Goal: Task Accomplishment & Management: Complete application form

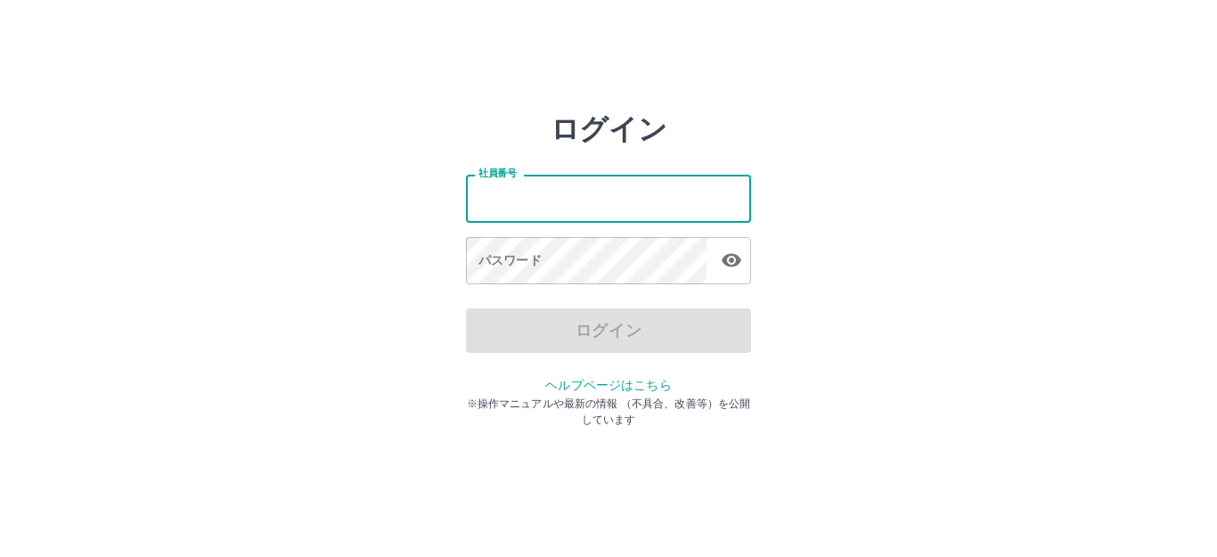
click at [544, 206] on input "社員番号" at bounding box center [608, 198] width 285 height 47
type input "*******"
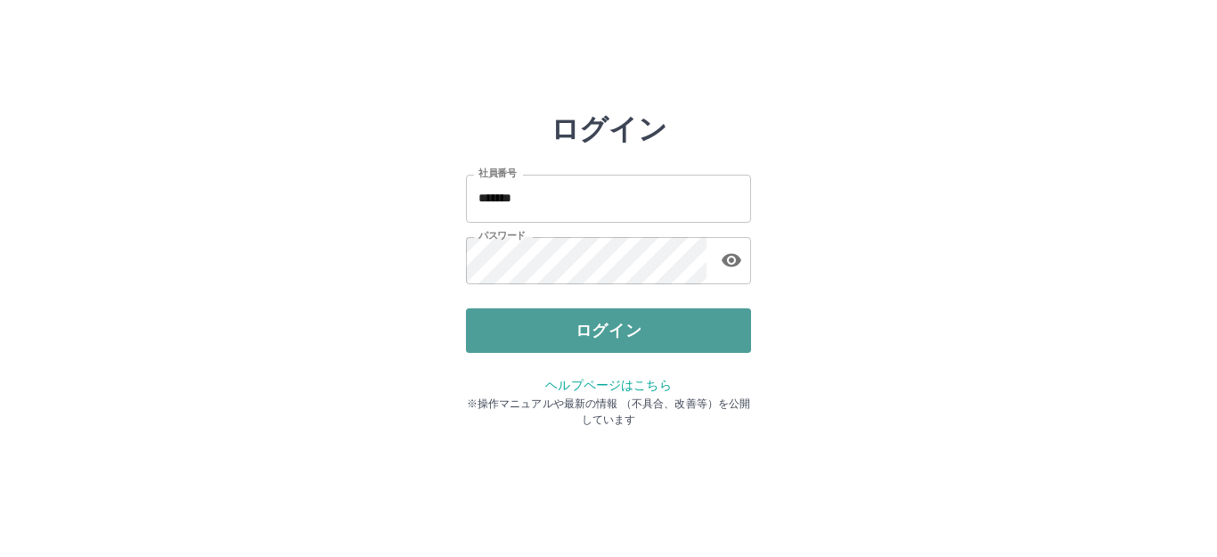
click at [557, 321] on button "ログイン" at bounding box center [608, 330] width 285 height 45
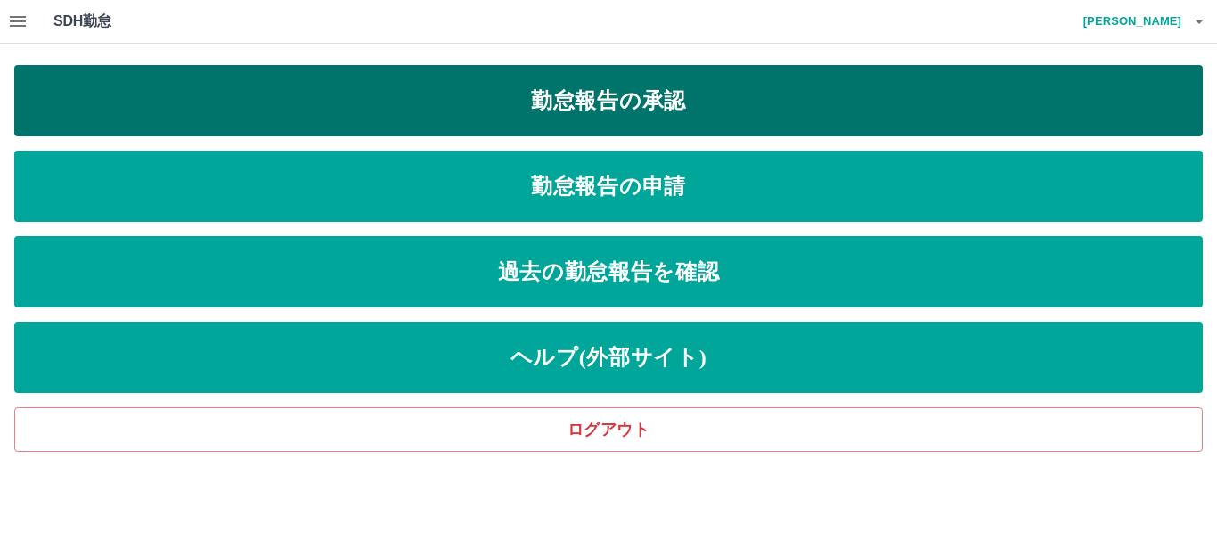
click at [496, 100] on link "勤怠報告の承認" at bounding box center [608, 100] width 1189 height 71
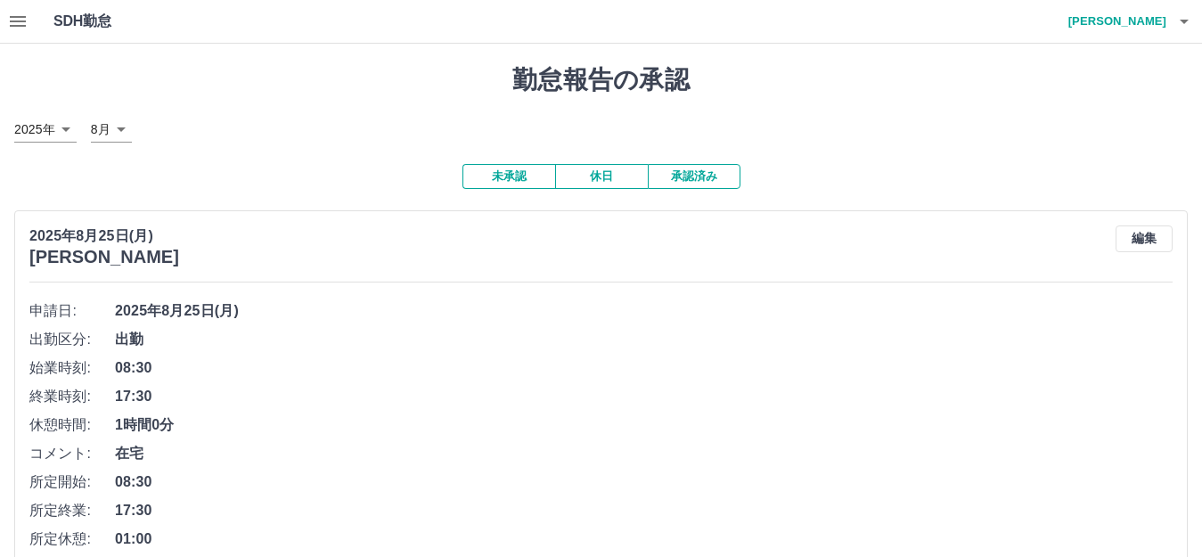
click at [511, 175] on button "未承認" at bounding box center [509, 176] width 93 height 25
click at [512, 180] on button "未承認" at bounding box center [509, 176] width 93 height 25
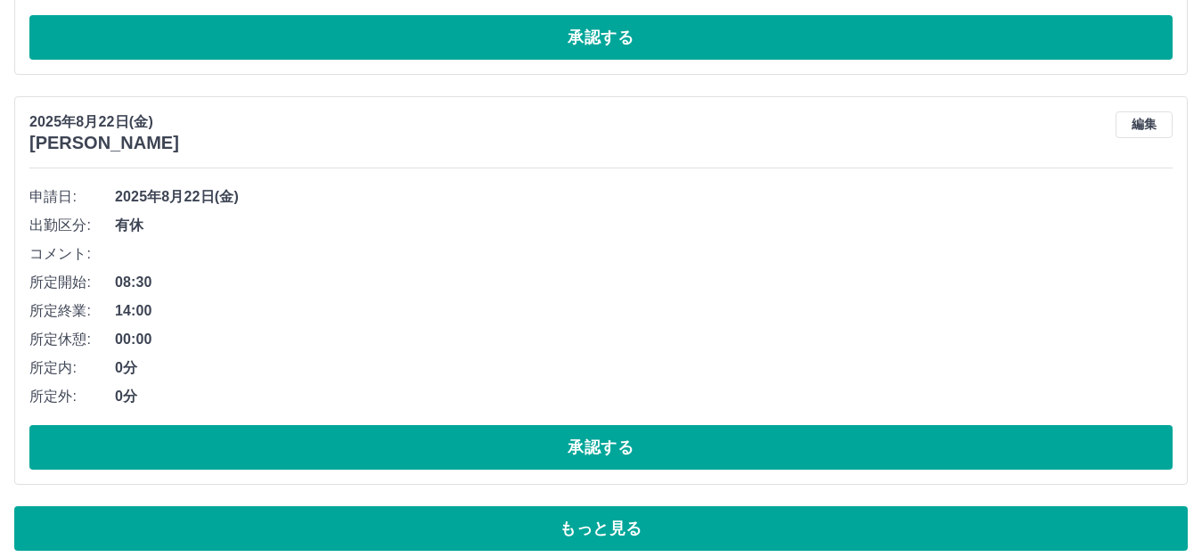
scroll to position [11773, 0]
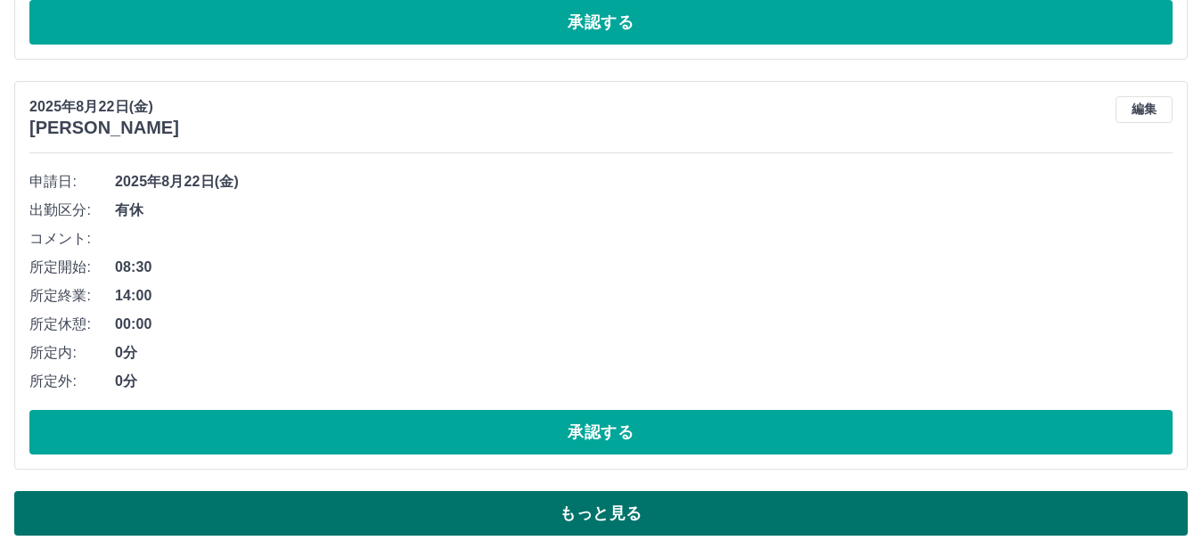
click at [549, 511] on button "もっと見る" at bounding box center [601, 513] width 1174 height 45
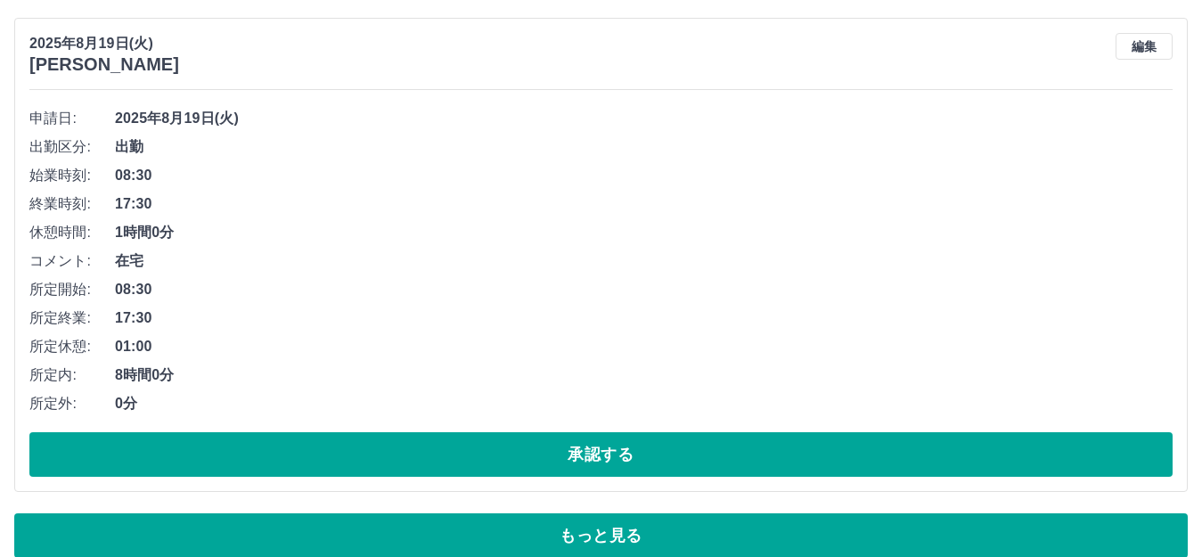
scroll to position [23825, 0]
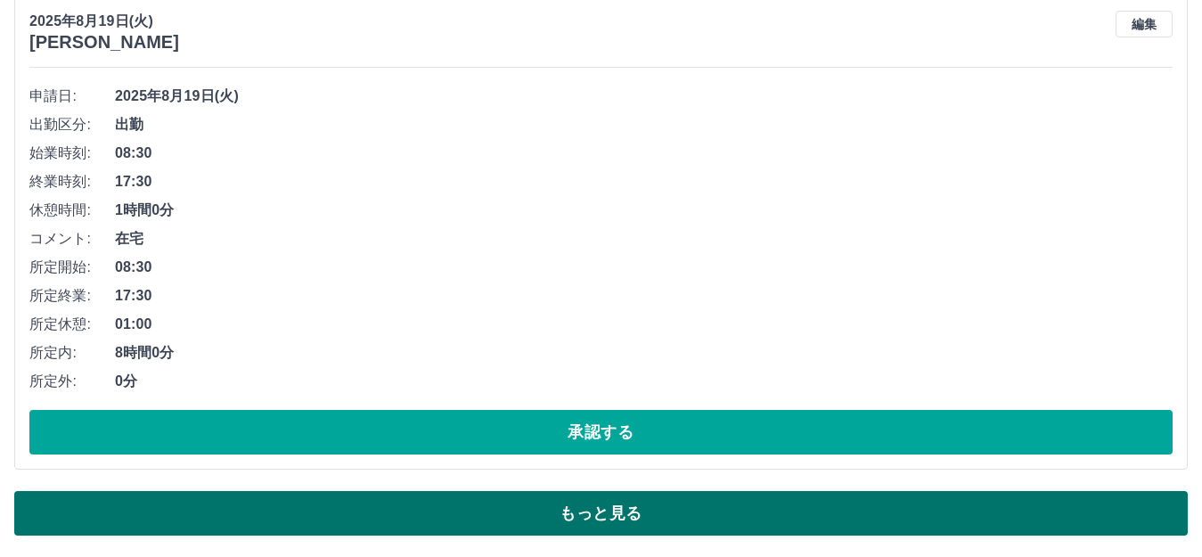
click at [614, 513] on button "もっと見る" at bounding box center [601, 513] width 1174 height 45
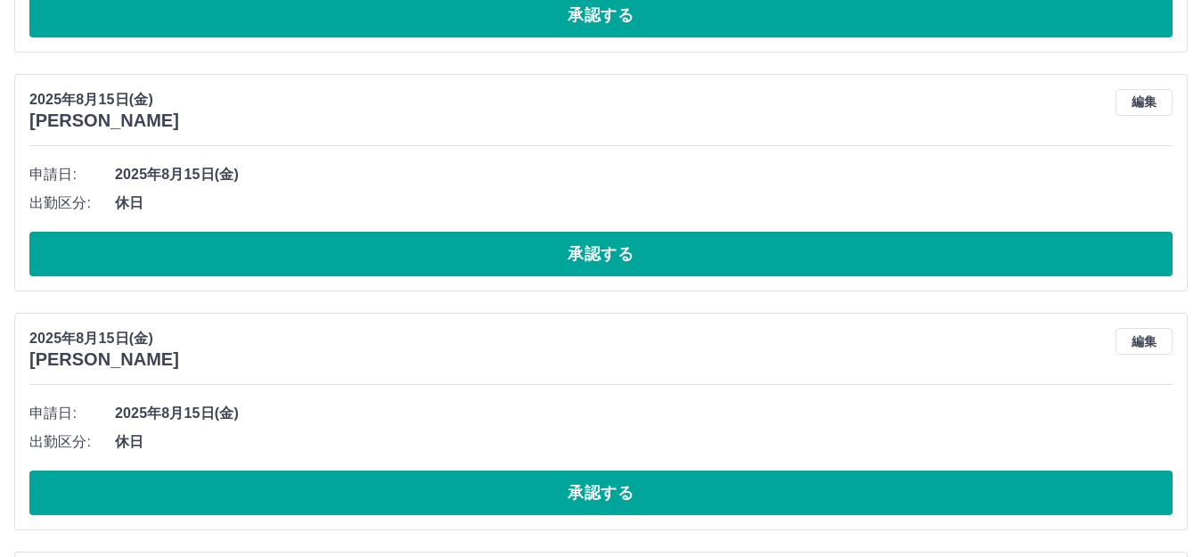
scroll to position [27657, 0]
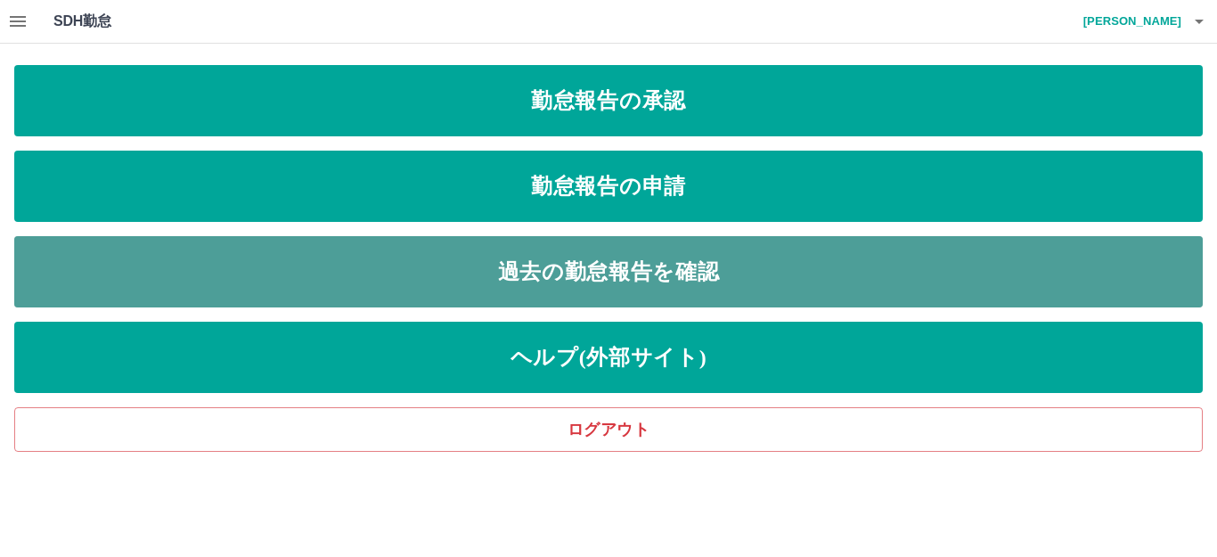
click at [437, 258] on link "過去の勤怠報告を確認" at bounding box center [608, 271] width 1189 height 71
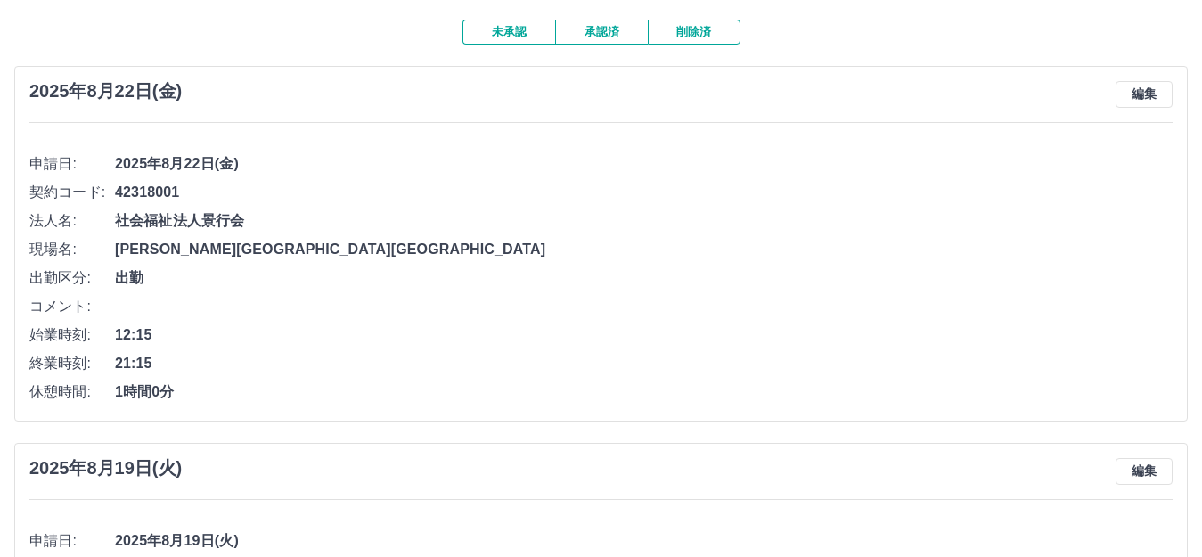
scroll to position [26, 0]
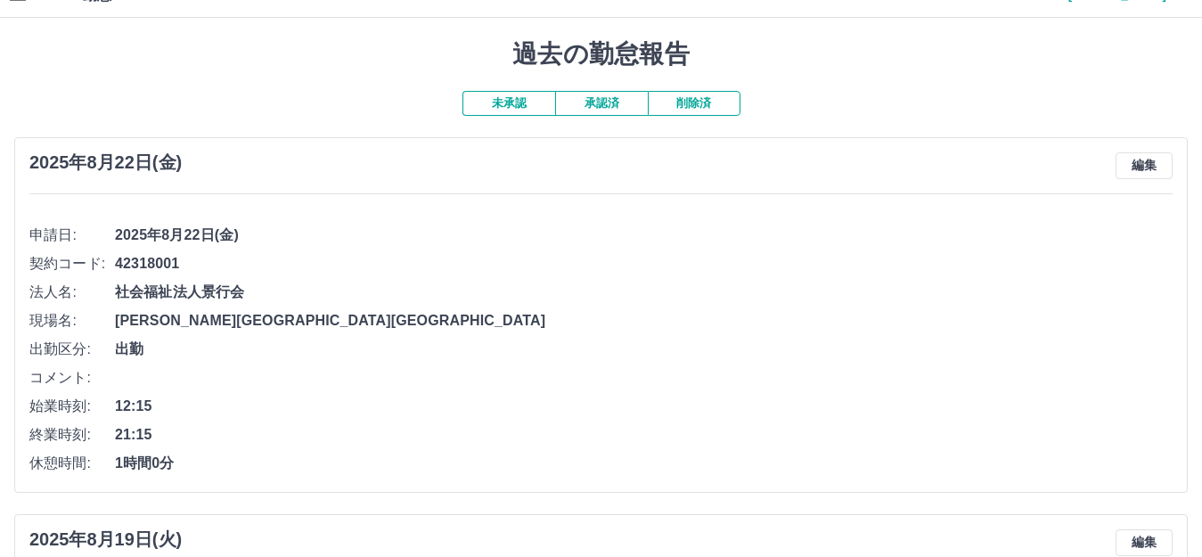
click at [607, 109] on button "承認済" at bounding box center [601, 103] width 93 height 25
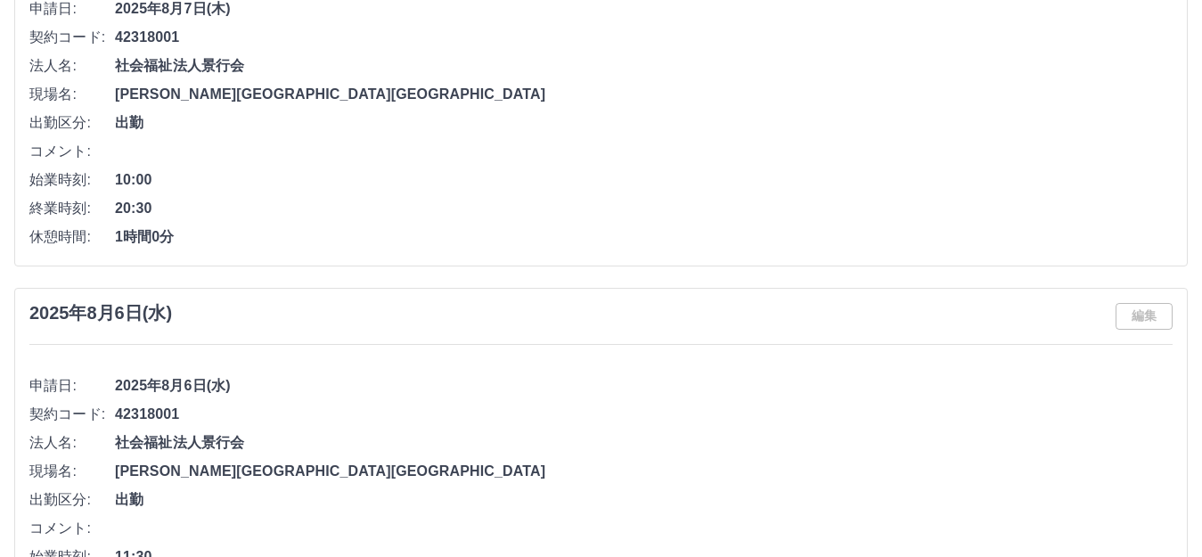
scroll to position [3476, 0]
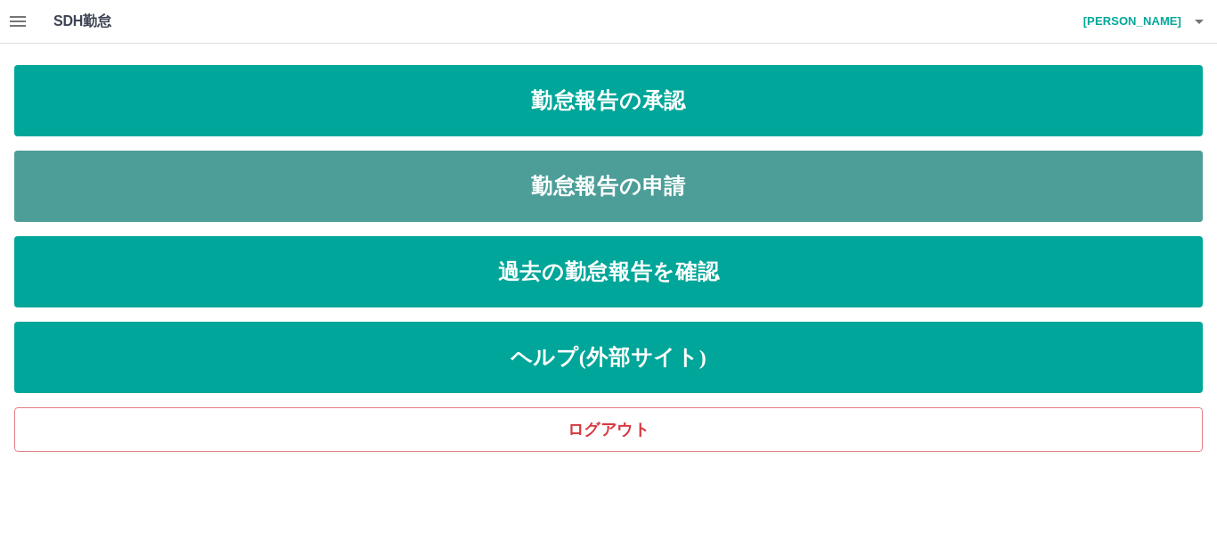
click at [642, 192] on link "勤怠報告の申請" at bounding box center [608, 186] width 1189 height 71
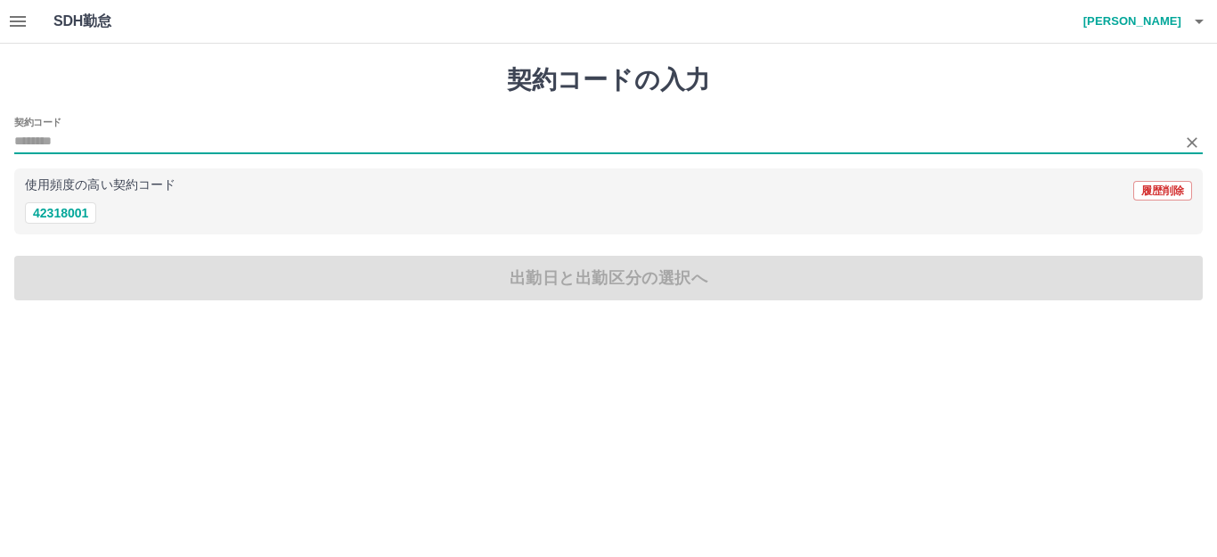
click at [52, 138] on input "契約コード" at bounding box center [595, 142] width 1162 height 22
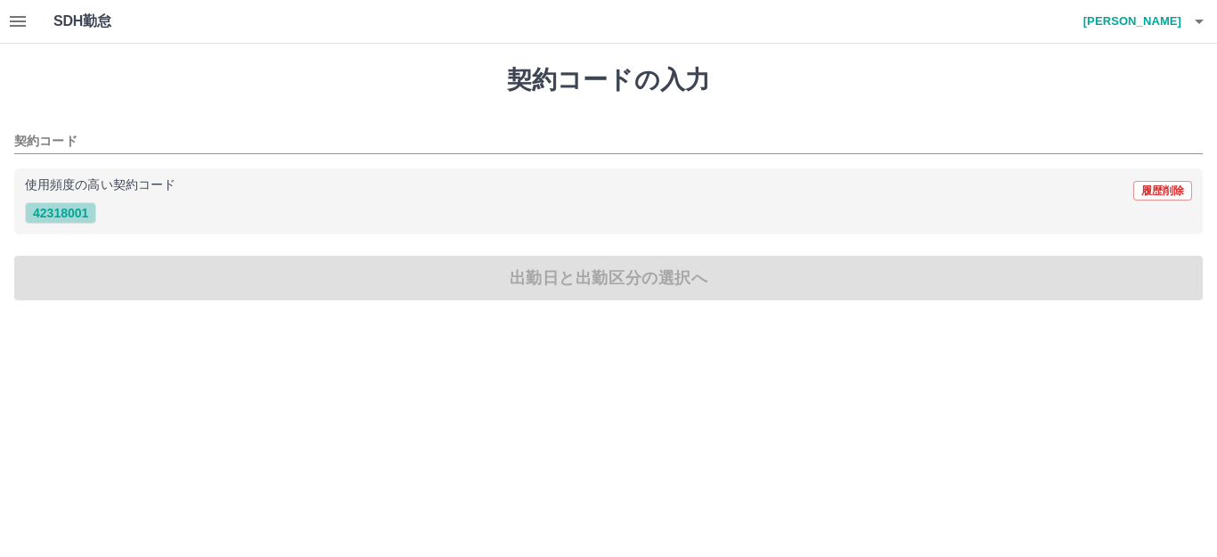
click at [65, 214] on button "42318001" at bounding box center [60, 212] width 71 height 21
type input "********"
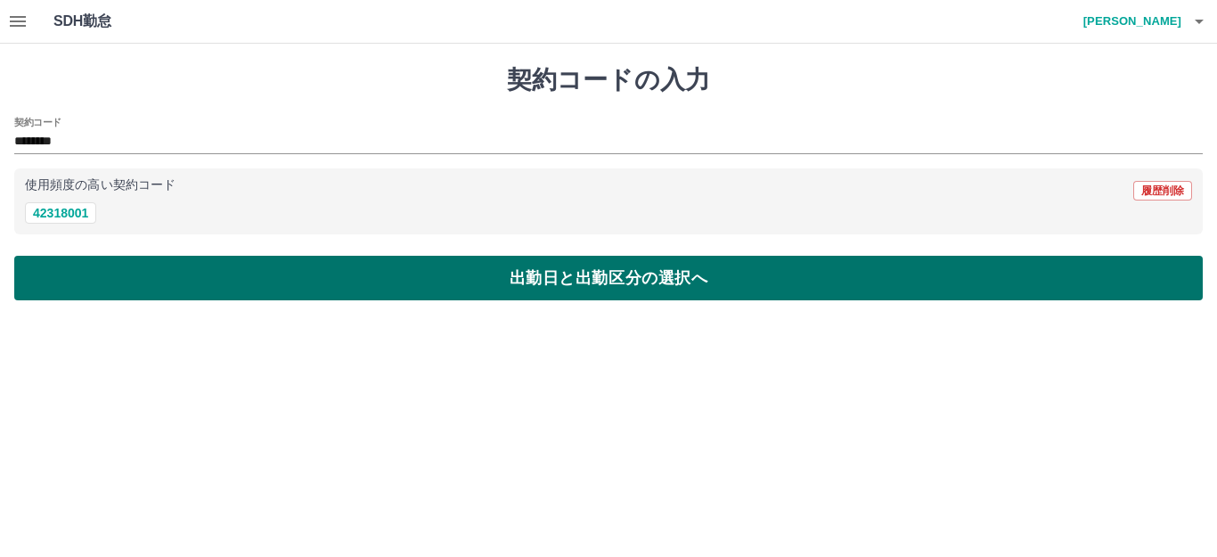
click at [562, 275] on button "出勤日と出勤区分の選択へ" at bounding box center [608, 278] width 1189 height 45
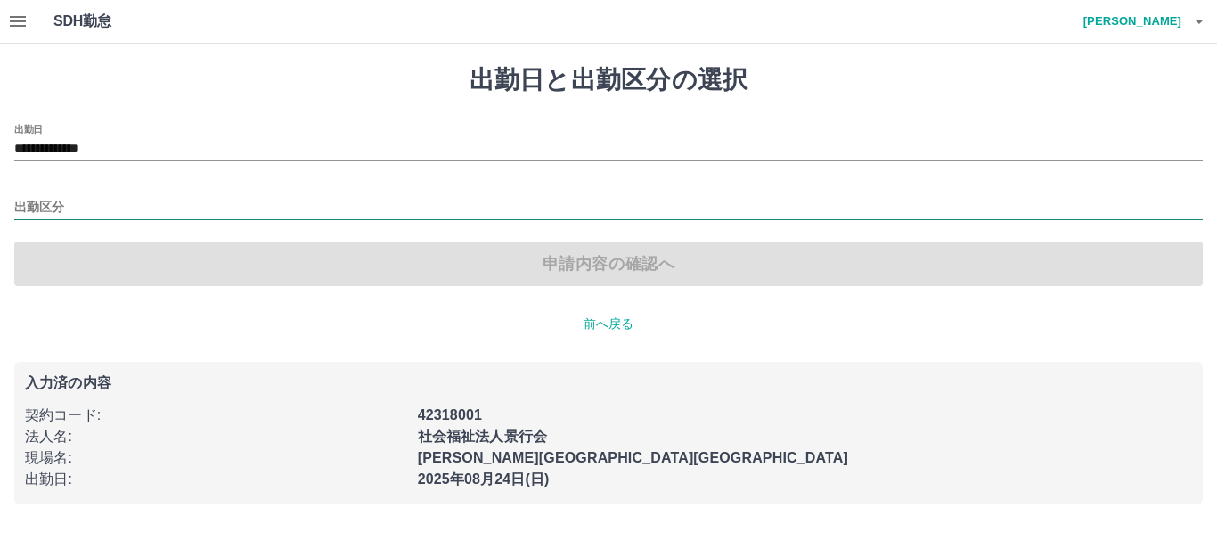
click at [42, 202] on input "出勤区分" at bounding box center [608, 208] width 1189 height 22
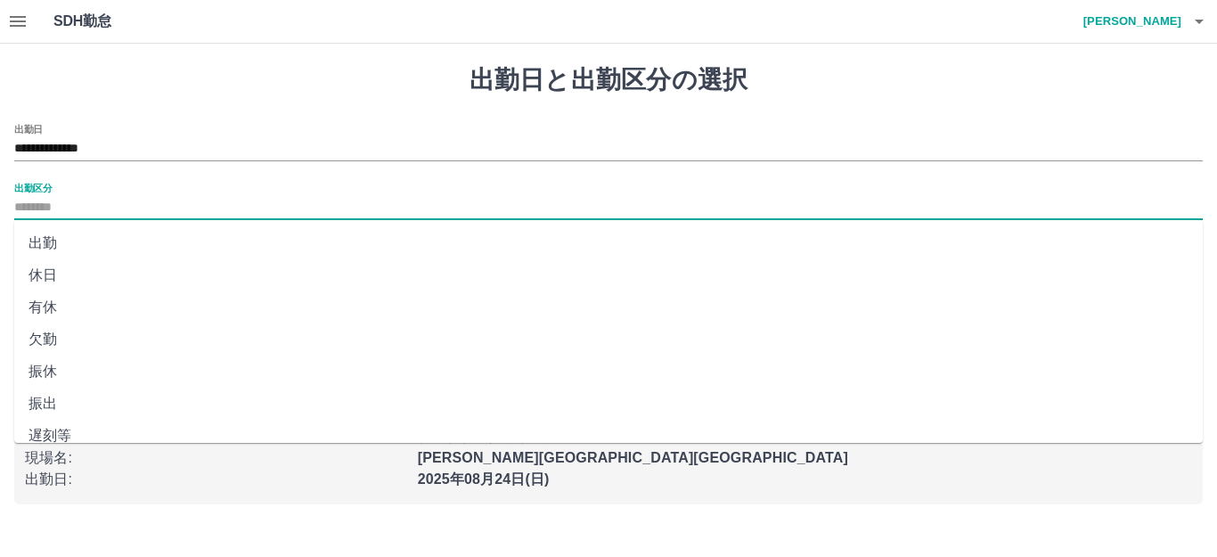
click at [53, 245] on li "出勤" at bounding box center [608, 243] width 1189 height 32
type input "**"
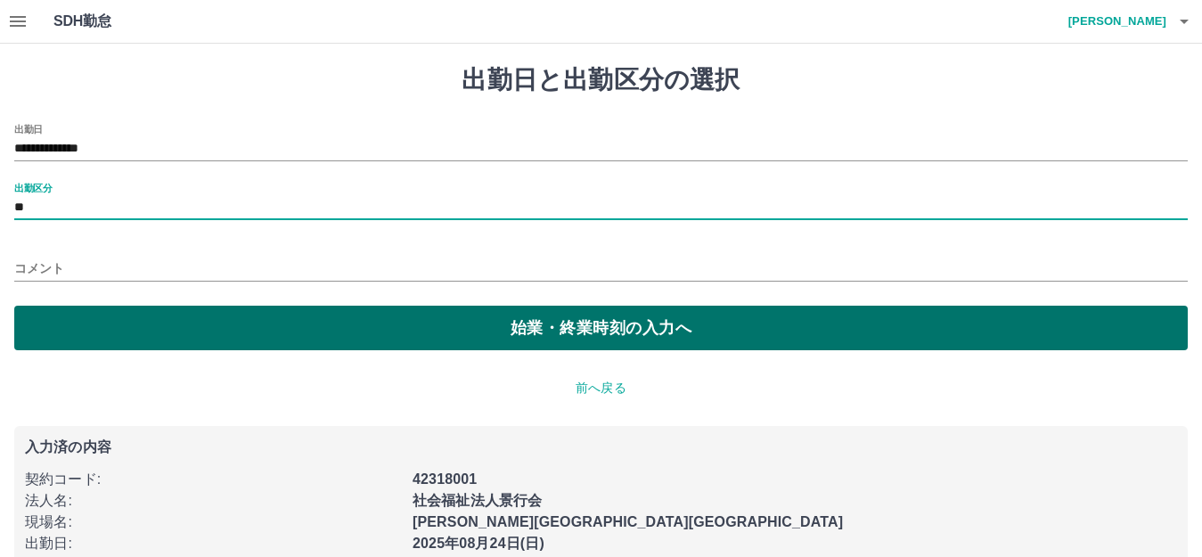
click at [562, 321] on button "始業・終業時刻の入力へ" at bounding box center [601, 328] width 1174 height 45
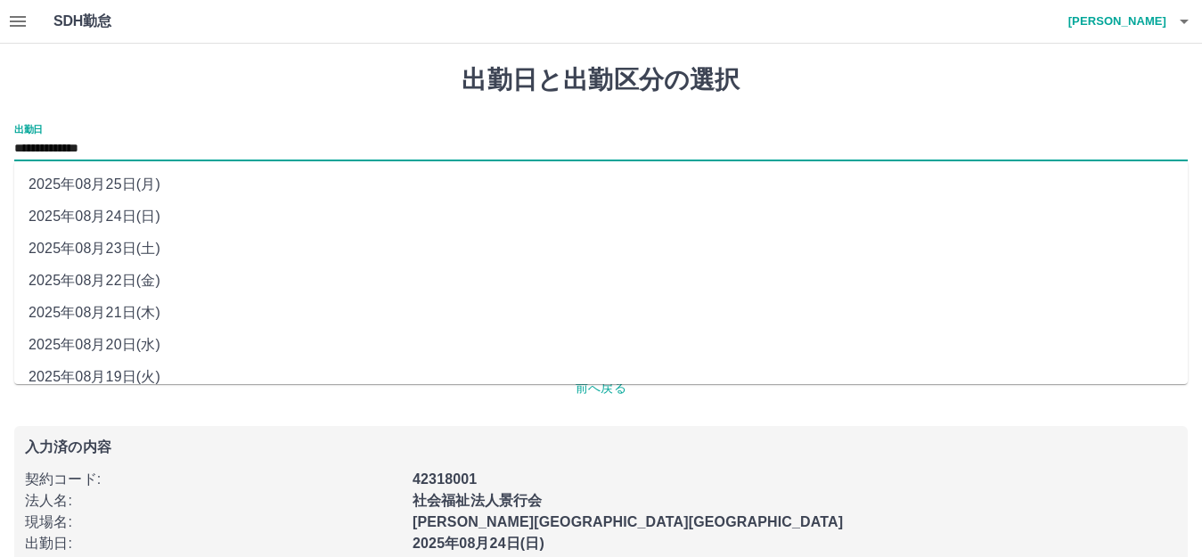
click at [94, 146] on input "**********" at bounding box center [601, 149] width 1174 height 22
click at [116, 243] on li "2025年08月23日(土)" at bounding box center [601, 249] width 1174 height 32
type input "**********"
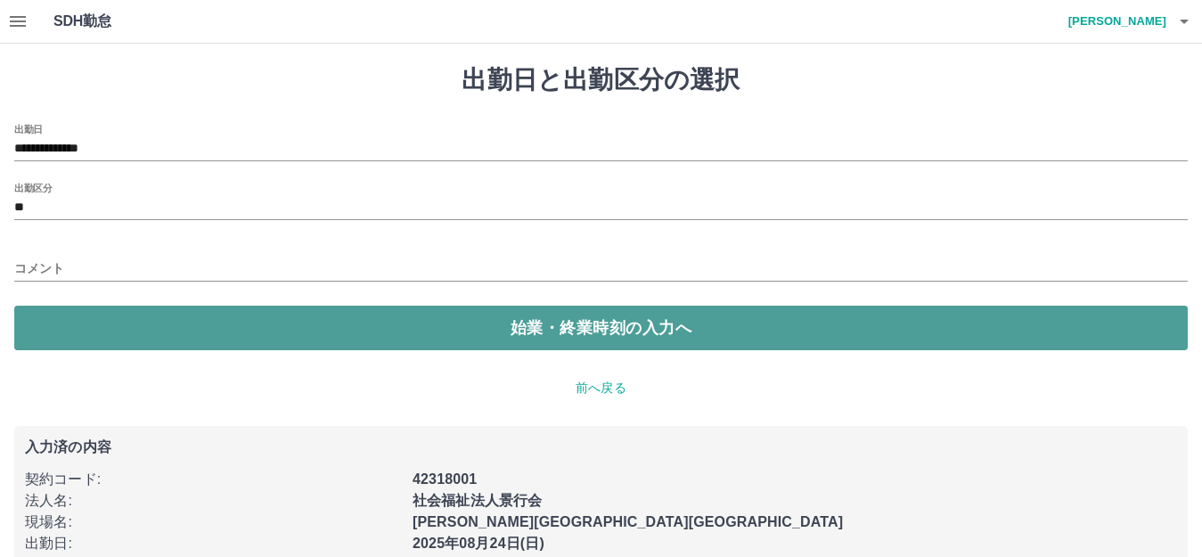
click at [601, 324] on button "始業・終業時刻の入力へ" at bounding box center [601, 328] width 1174 height 45
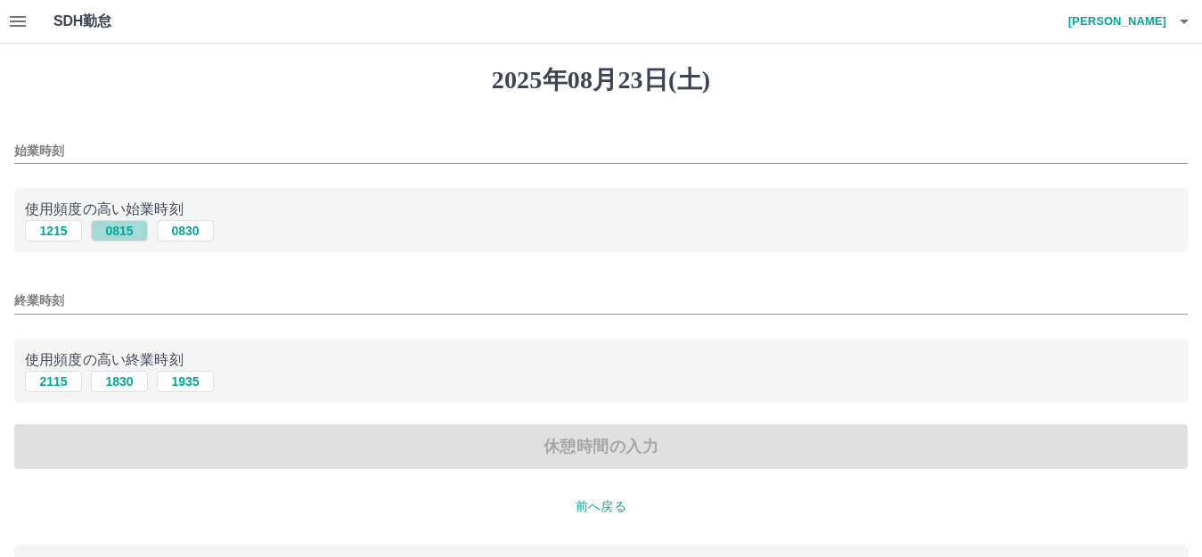
click at [132, 233] on button "0815" at bounding box center [119, 230] width 57 height 21
type input "****"
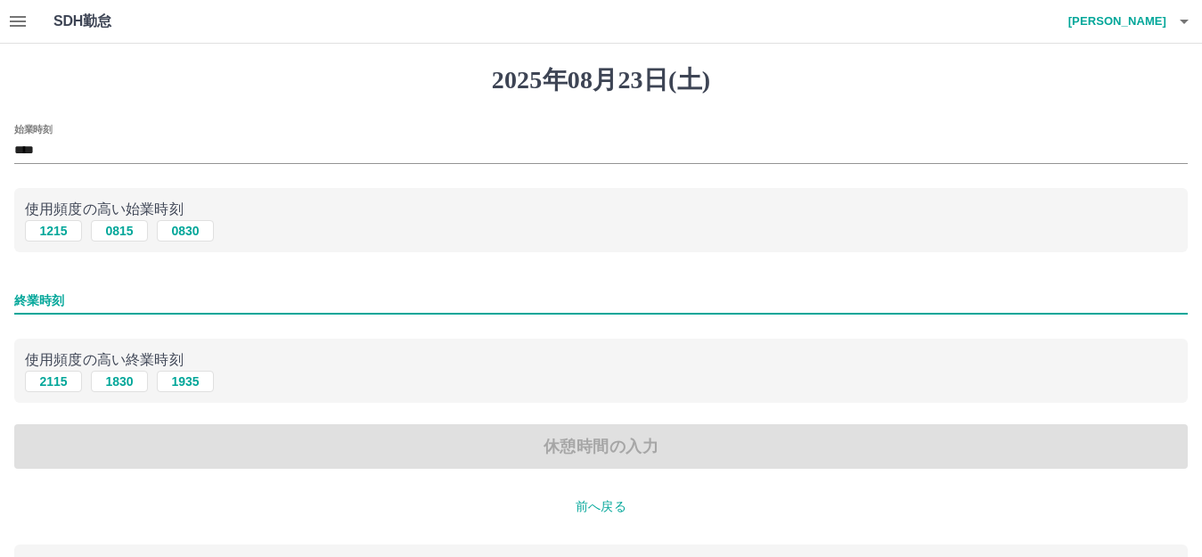
click at [53, 303] on input "終業時刻" at bounding box center [601, 301] width 1174 height 26
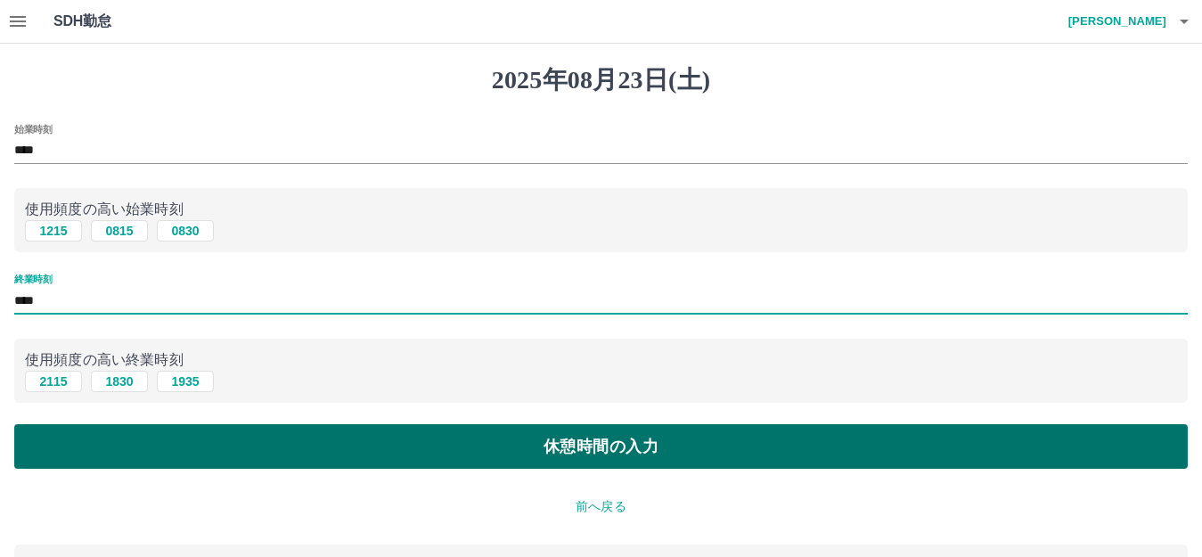
type input "****"
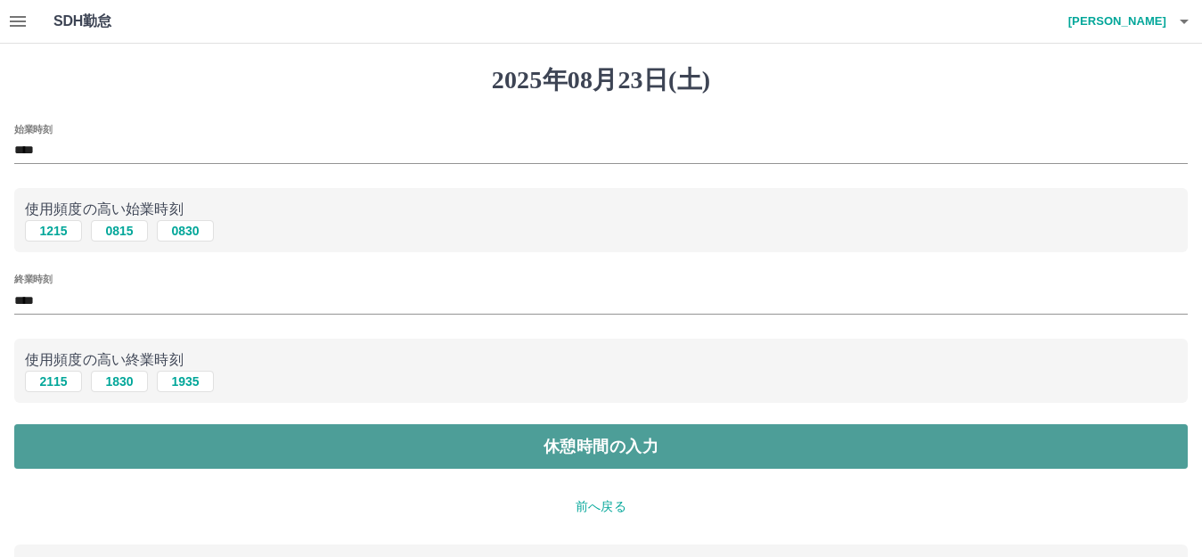
click at [599, 445] on button "休憩時間の入力" at bounding box center [601, 446] width 1174 height 45
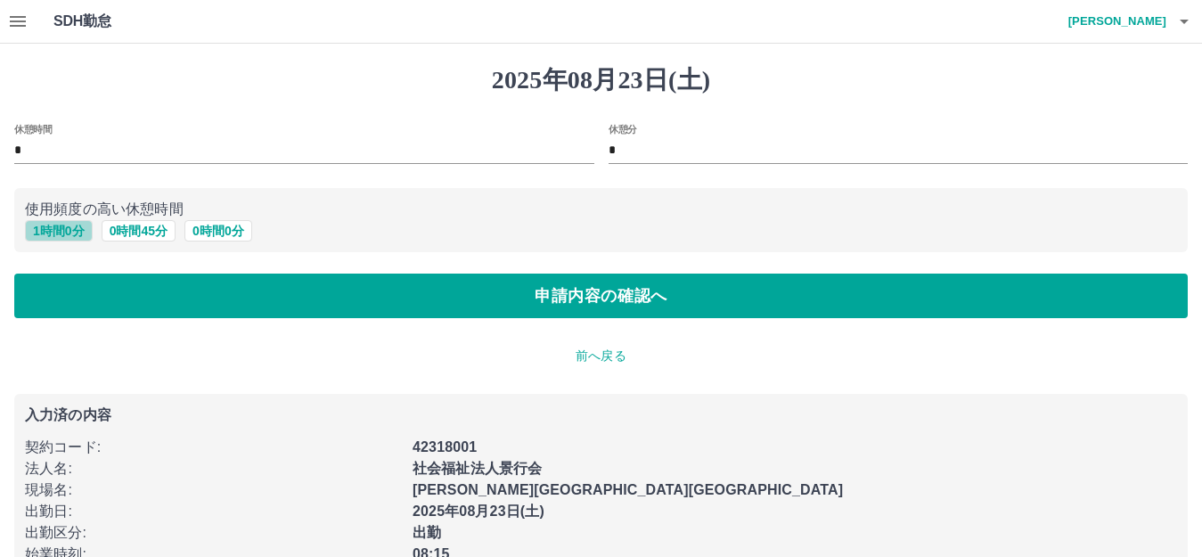
click at [57, 228] on button "1 時間 0 分" at bounding box center [59, 230] width 68 height 21
type input "*"
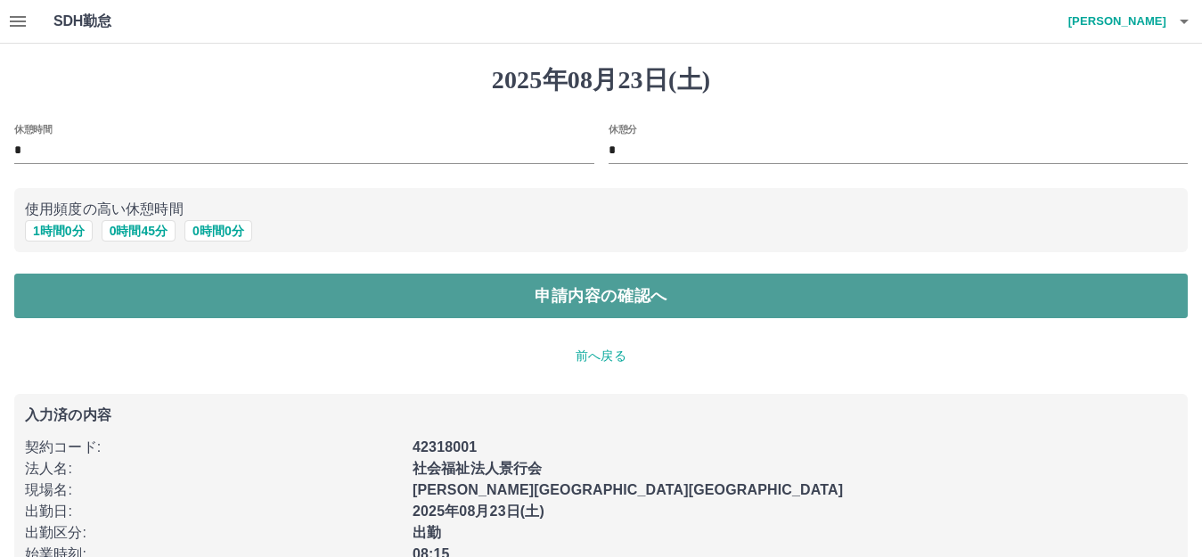
click at [594, 296] on button "申請内容の確認へ" at bounding box center [601, 296] width 1174 height 45
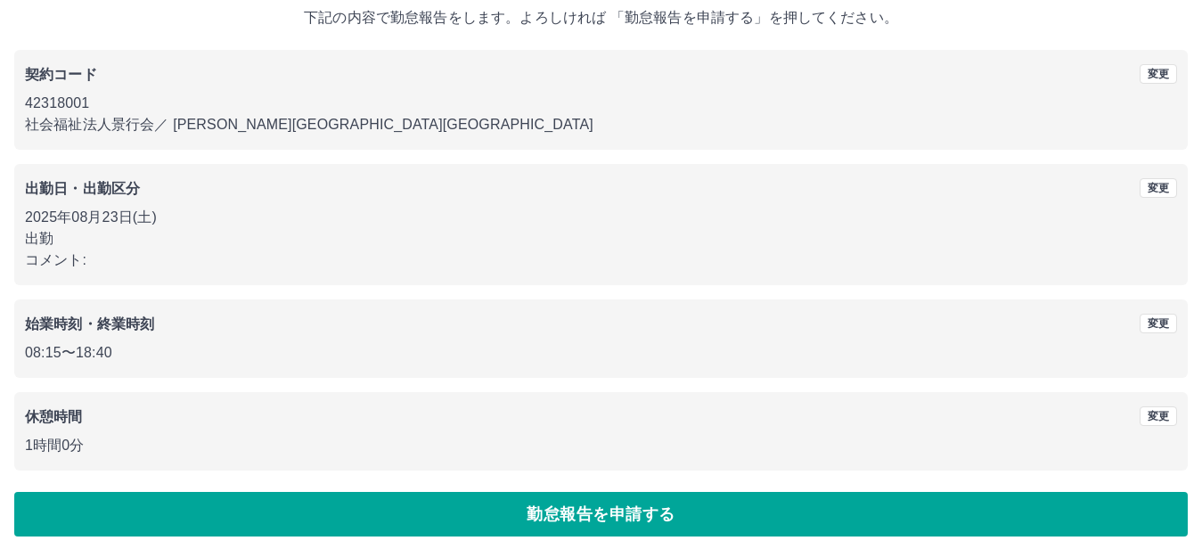
scroll to position [111, 0]
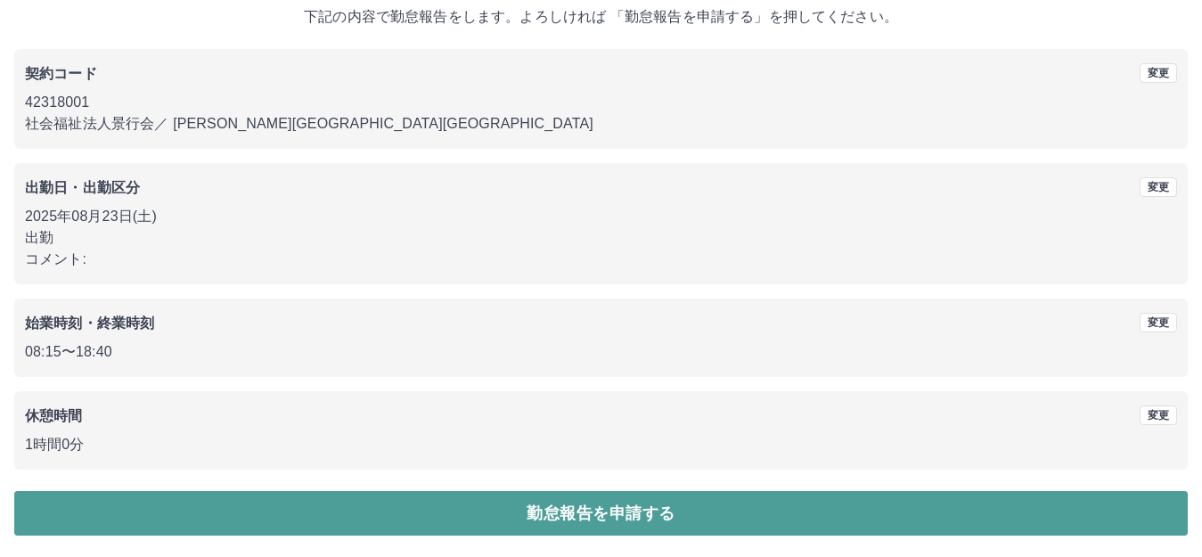
click at [618, 511] on button "勤怠報告を申請する" at bounding box center [601, 513] width 1174 height 45
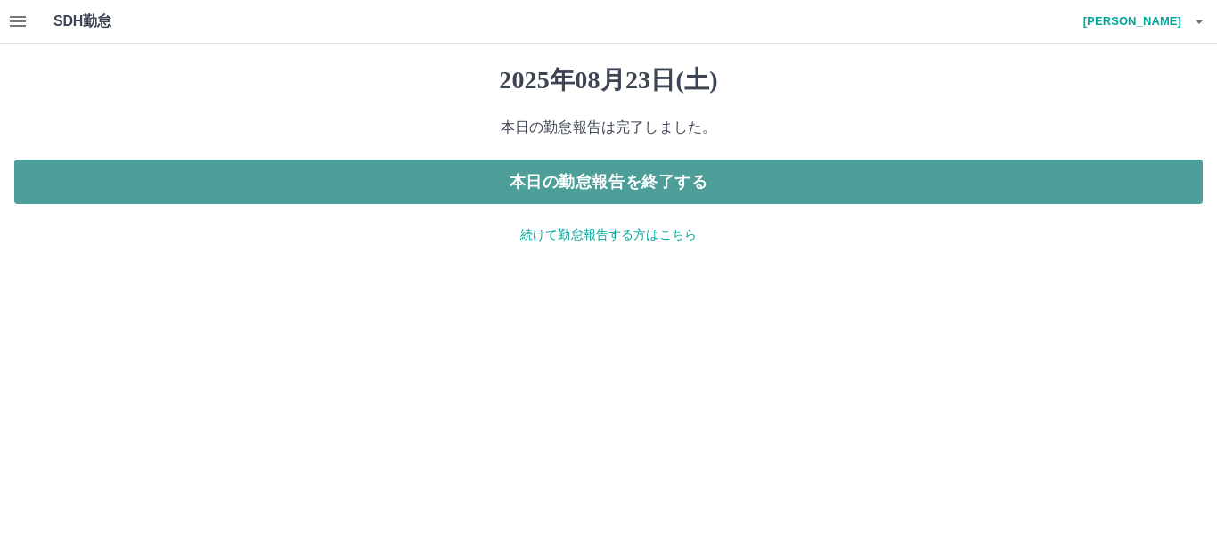
click at [567, 178] on button "本日の勤怠報告を終了する" at bounding box center [608, 182] width 1189 height 45
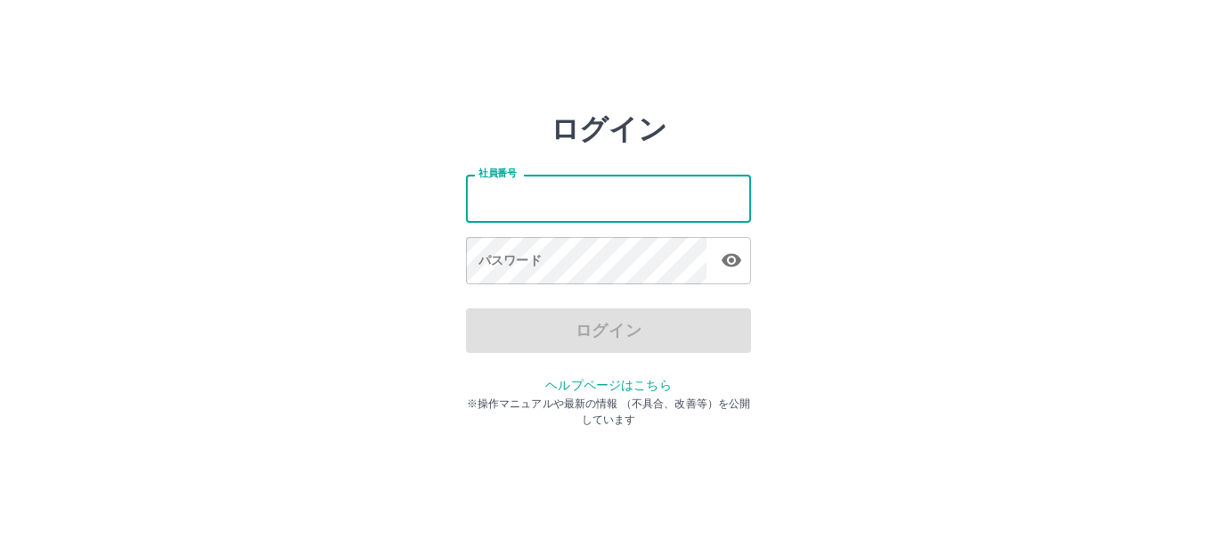
click at [545, 190] on input "社員番号" at bounding box center [608, 198] width 285 height 47
type input "*******"
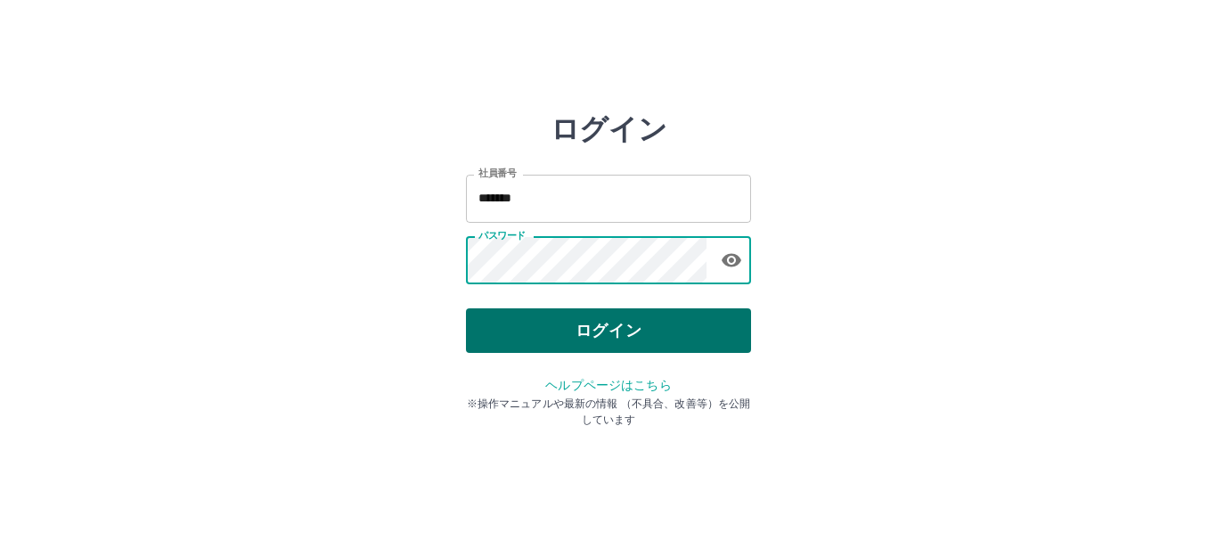
click at [595, 323] on button "ログイン" at bounding box center [608, 330] width 285 height 45
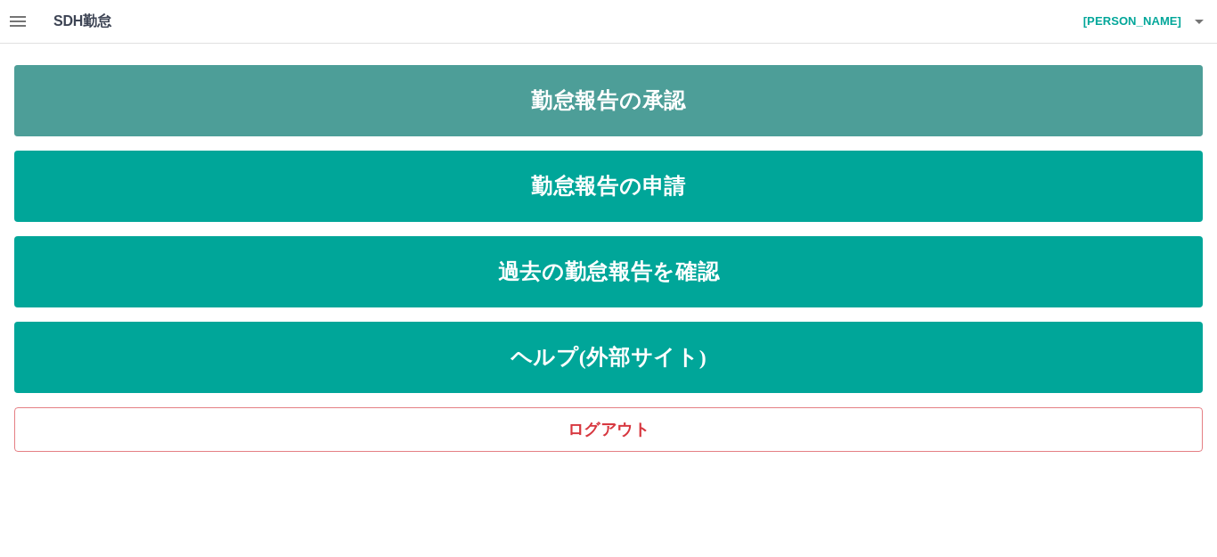
click at [569, 101] on link "勤怠報告の承認" at bounding box center [608, 100] width 1189 height 71
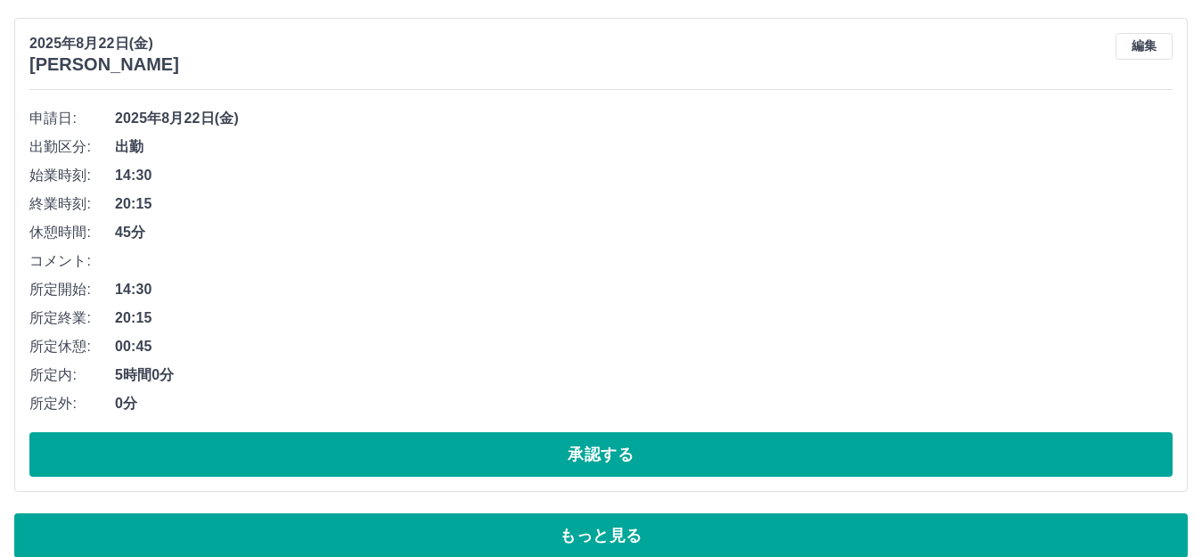
scroll to position [11859, 0]
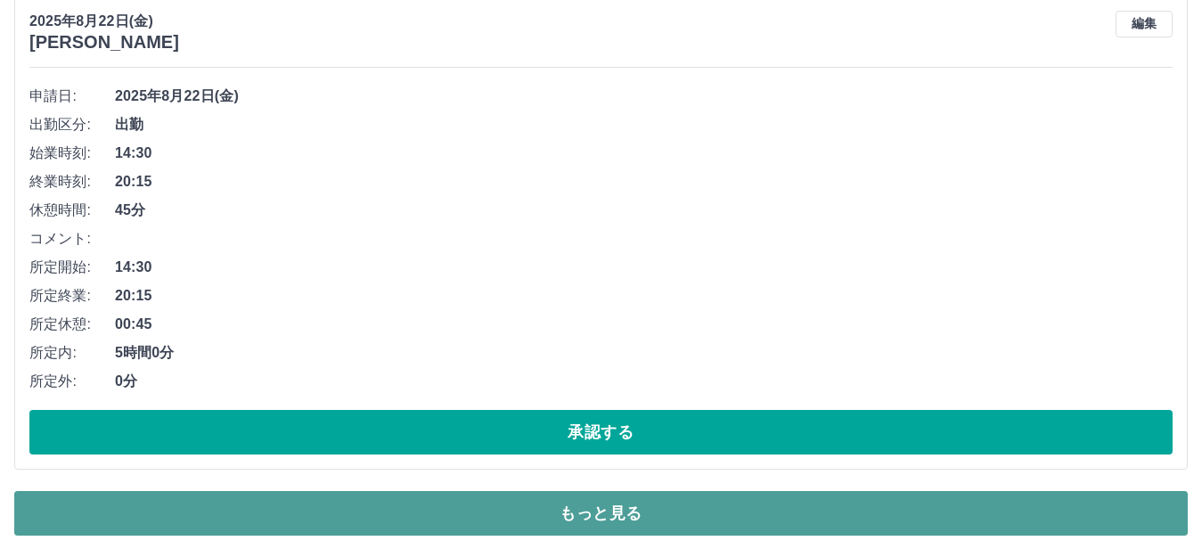
click at [615, 507] on button "もっと見る" at bounding box center [601, 513] width 1174 height 45
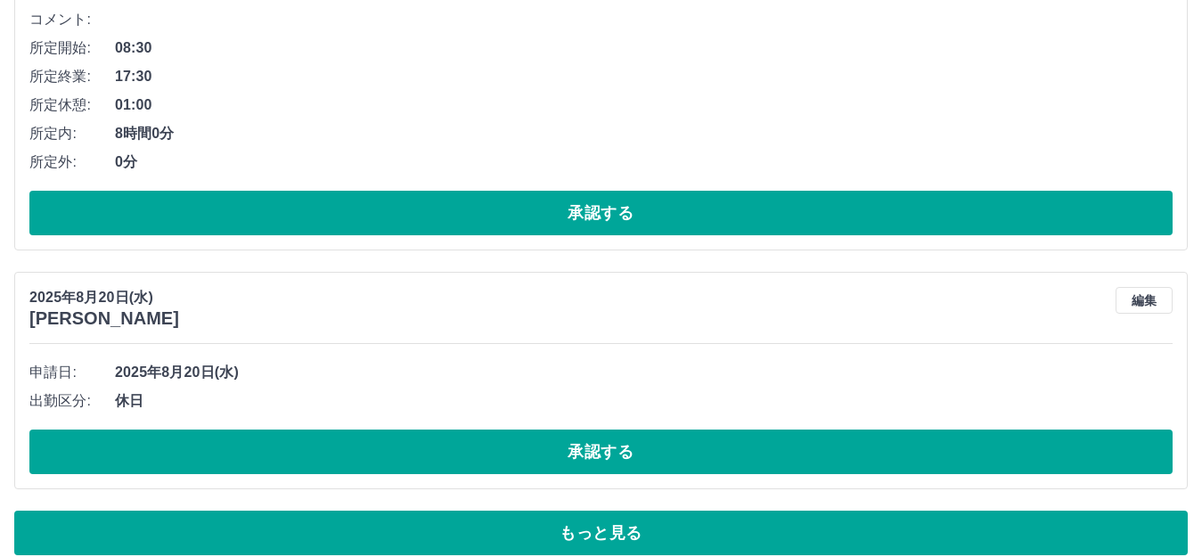
scroll to position [23911, 0]
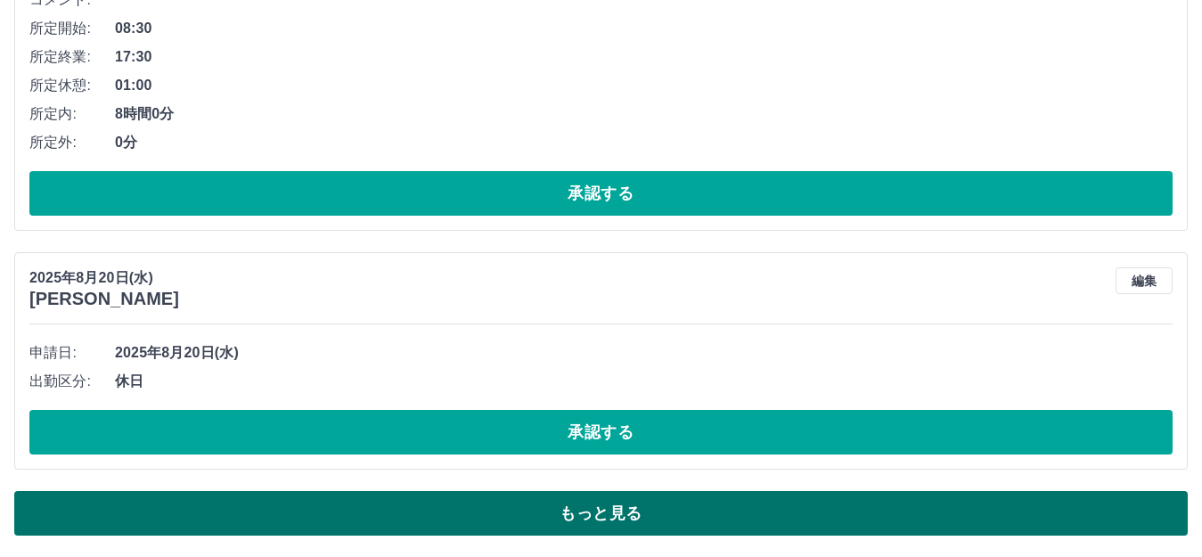
click at [612, 508] on button "もっと見る" at bounding box center [601, 513] width 1174 height 45
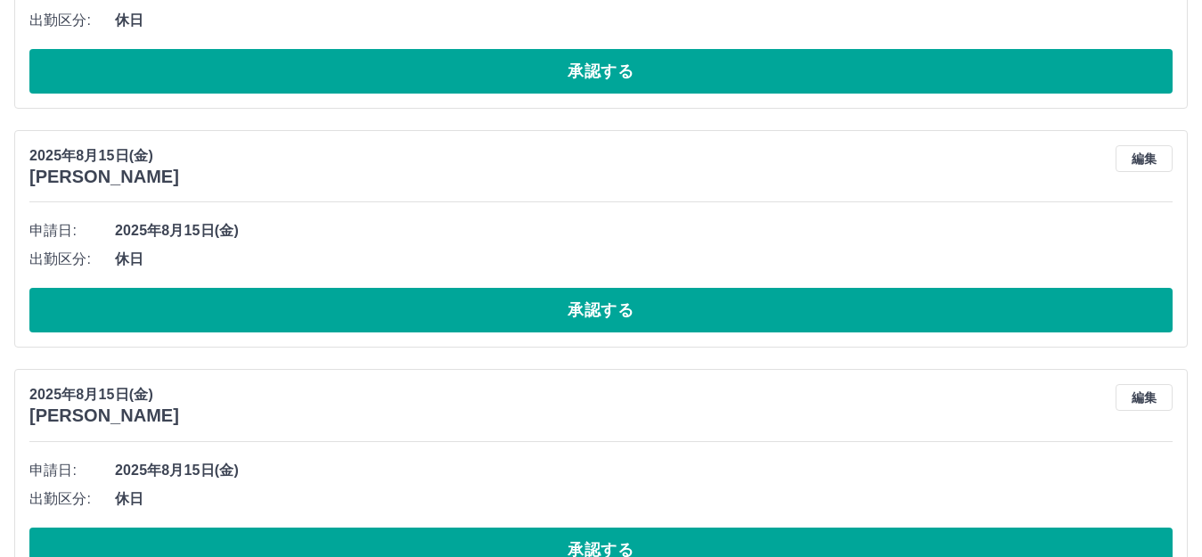
scroll to position [27030, 0]
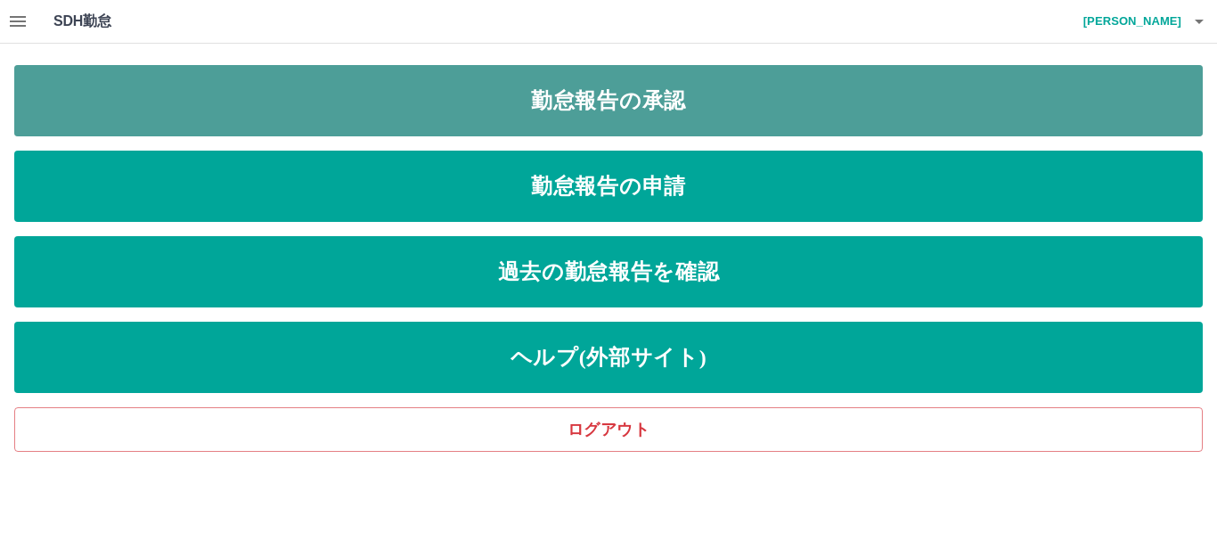
click at [667, 103] on link "勤怠報告の承認" at bounding box center [608, 100] width 1189 height 71
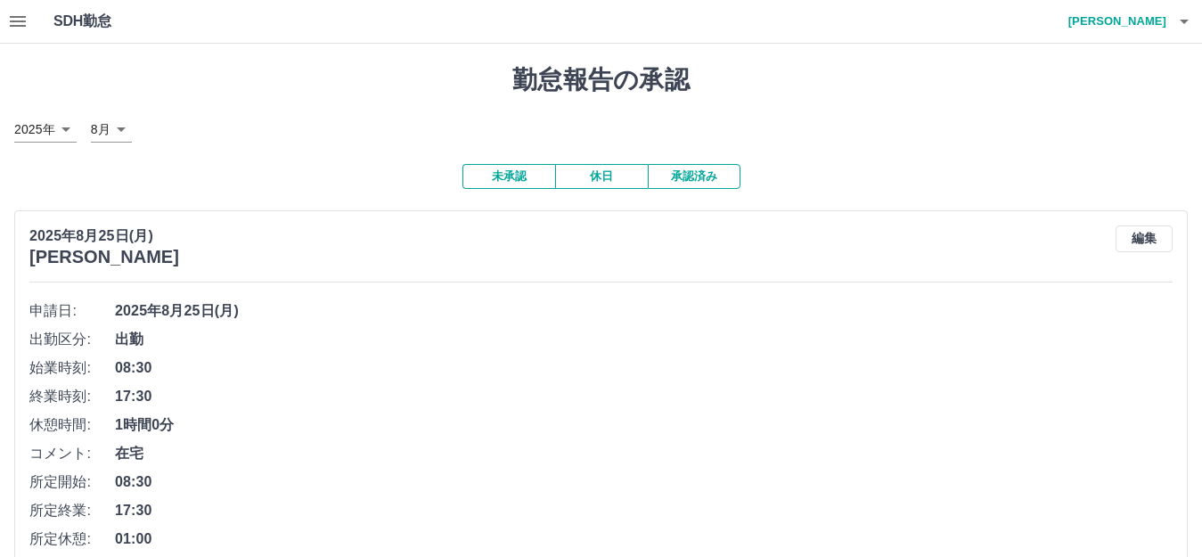
click at [703, 176] on button "承認済み" at bounding box center [694, 176] width 93 height 25
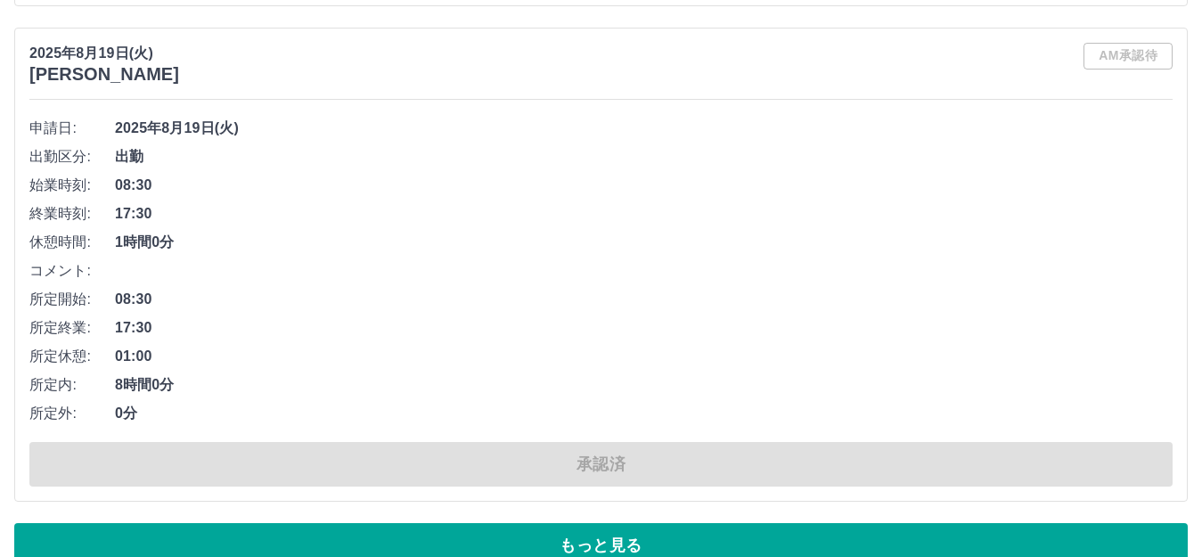
scroll to position [12030, 0]
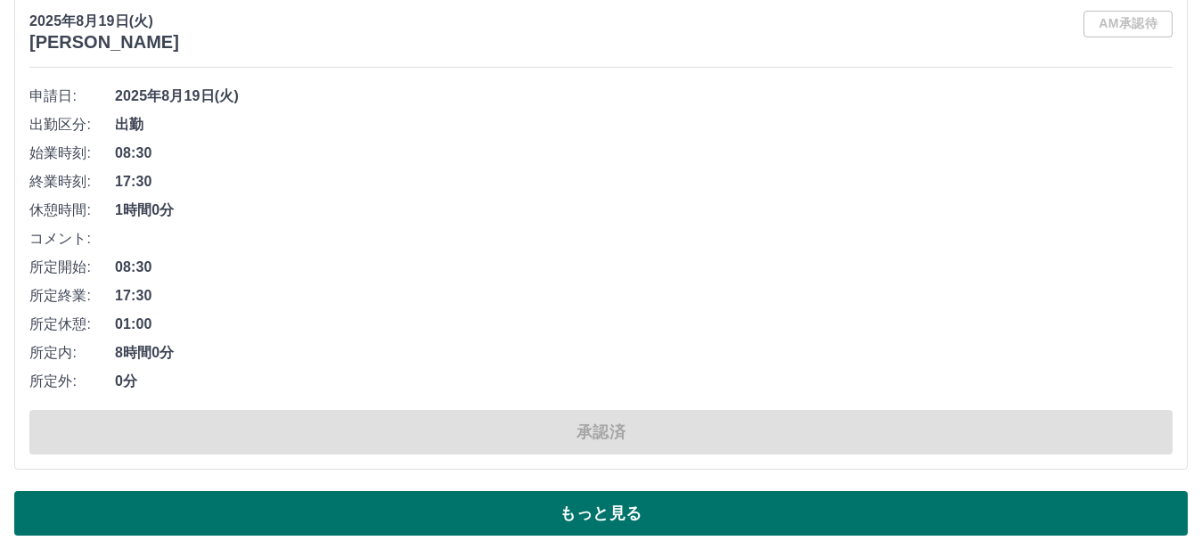
click at [604, 504] on button "もっと見る" at bounding box center [601, 513] width 1174 height 45
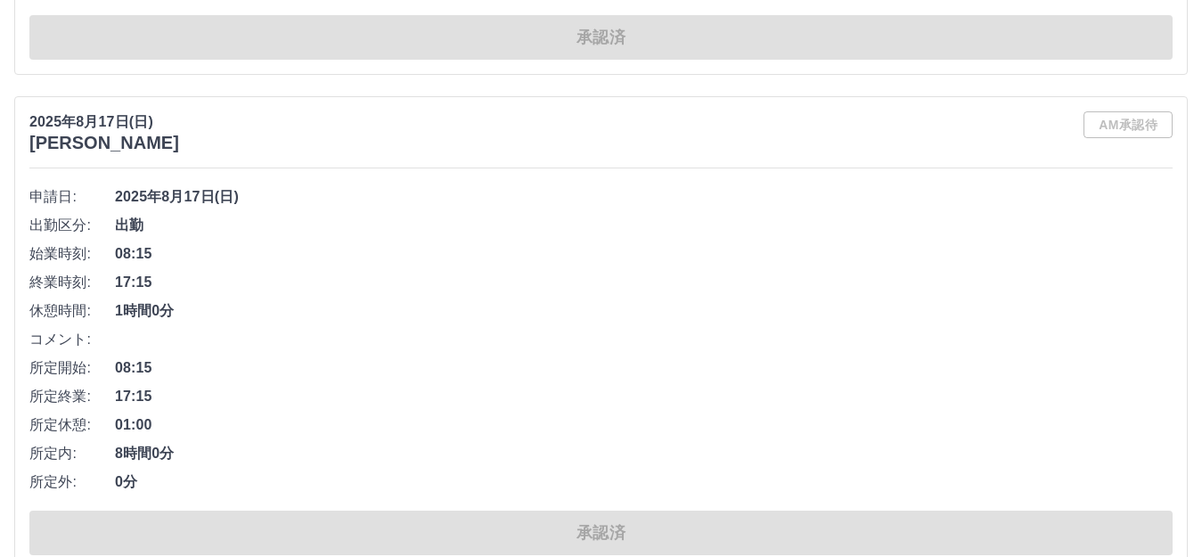
scroll to position [24168, 0]
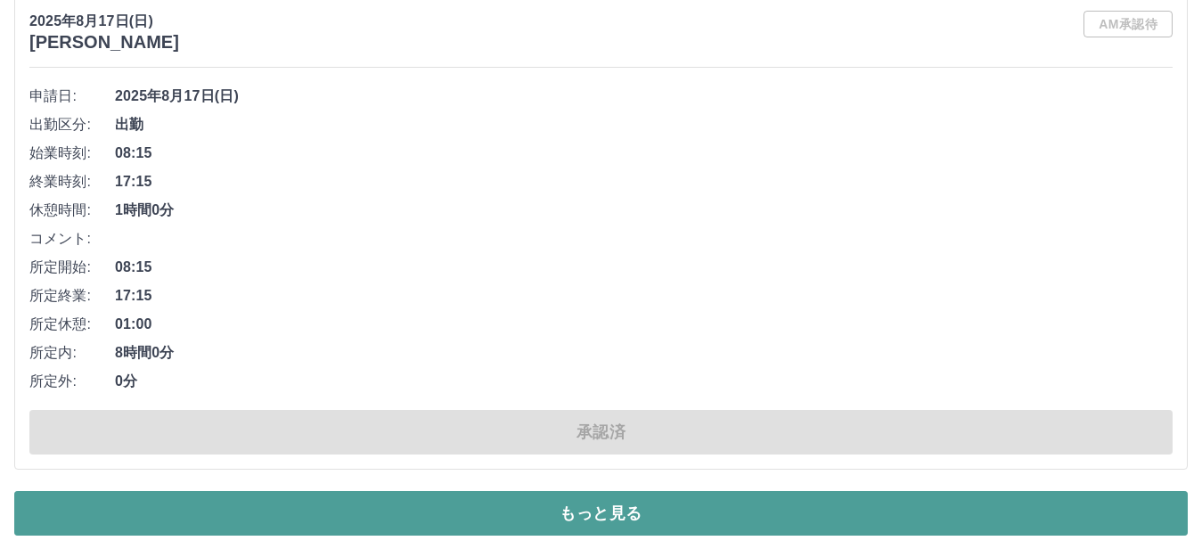
click at [626, 515] on button "もっと見る" at bounding box center [601, 513] width 1174 height 45
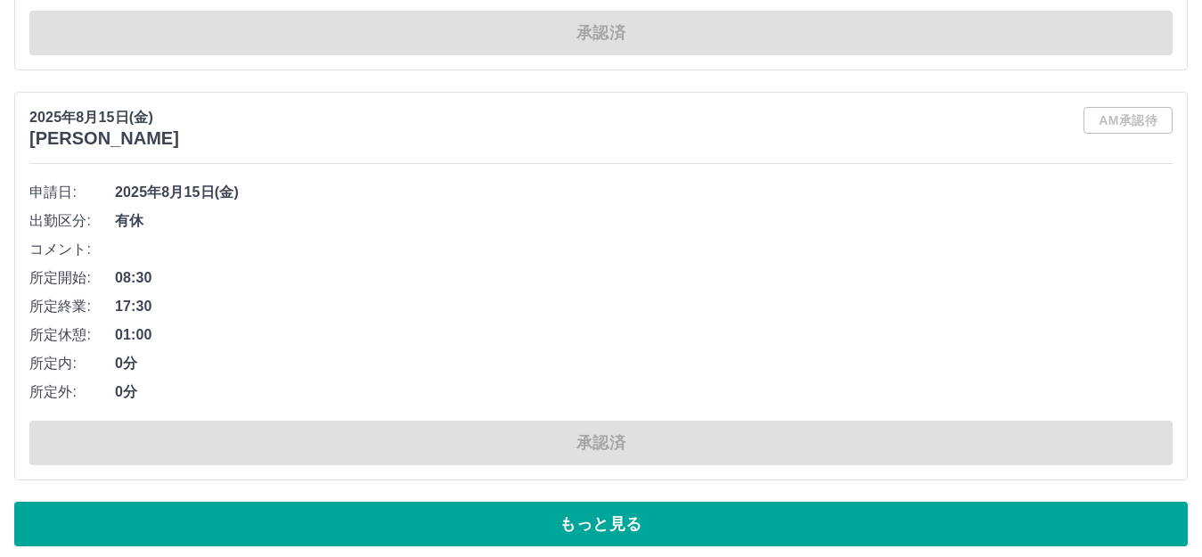
scroll to position [36220, 0]
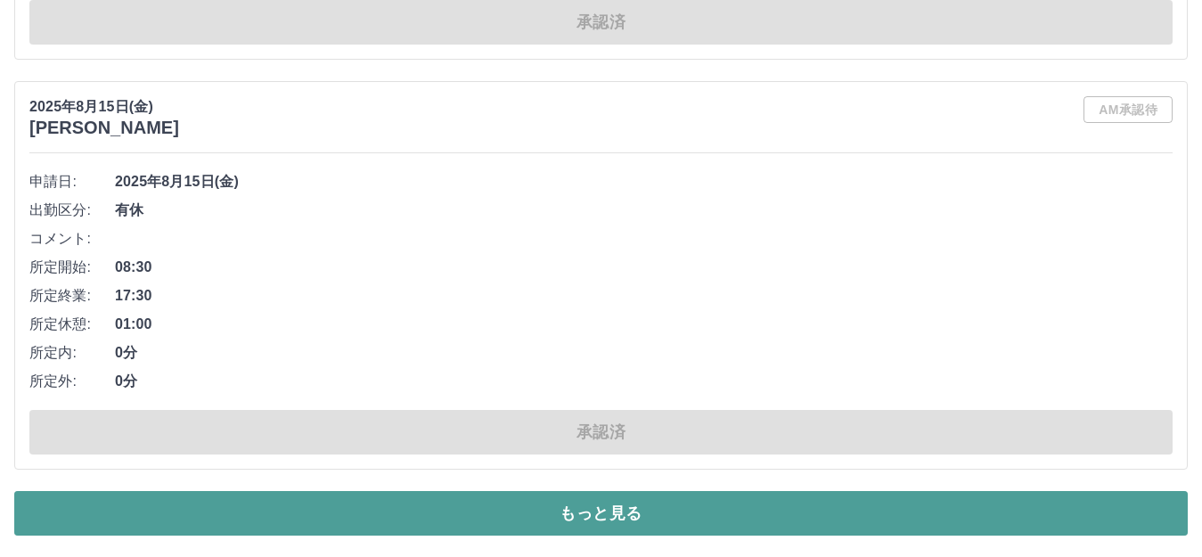
click at [598, 510] on button "もっと見る" at bounding box center [601, 513] width 1174 height 45
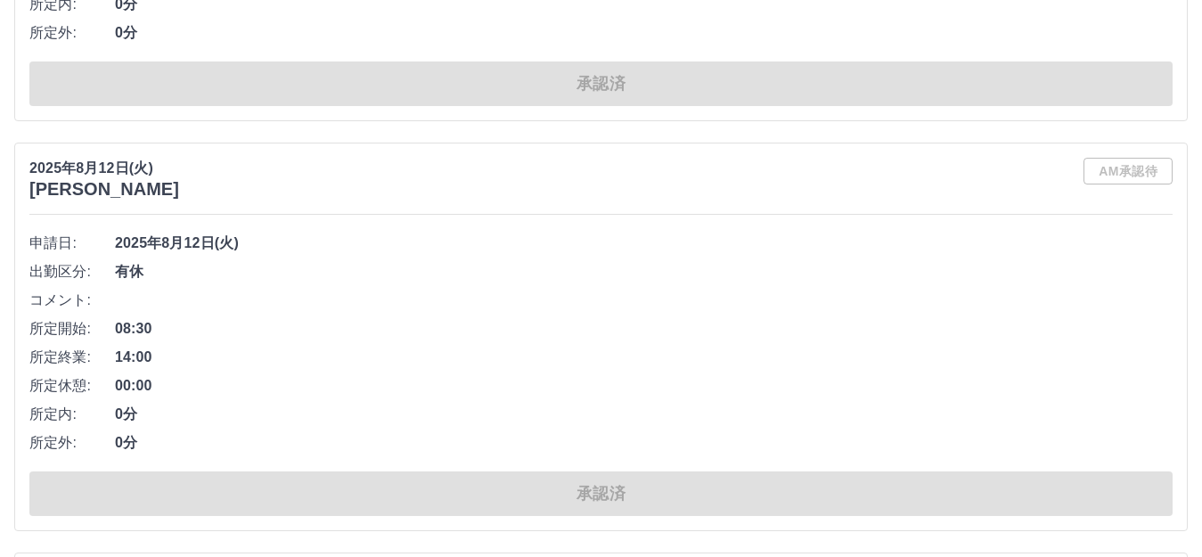
scroll to position [48273, 0]
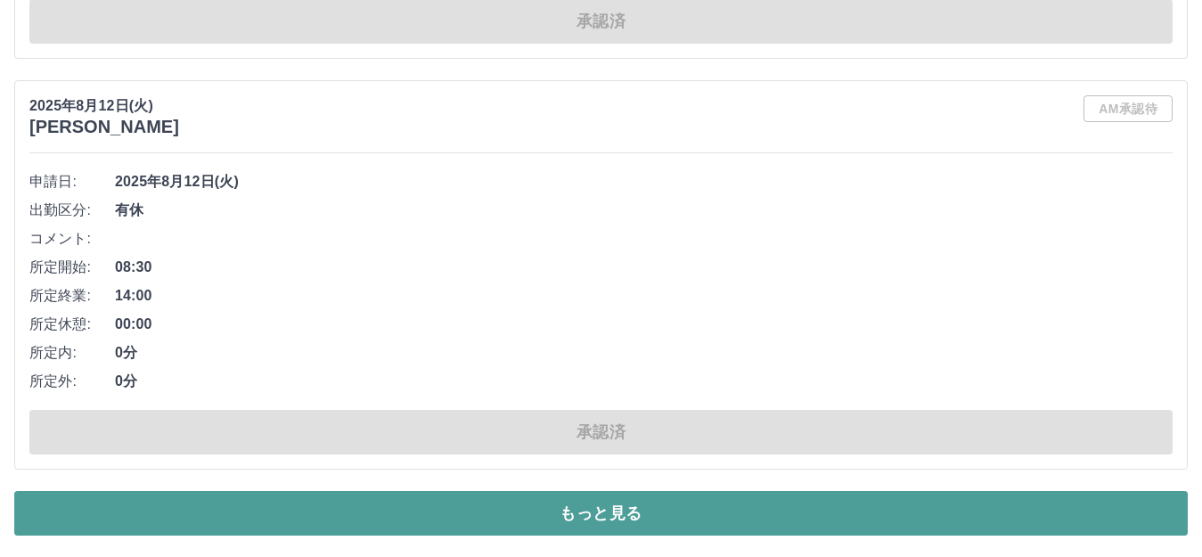
click at [630, 511] on button "もっと見る" at bounding box center [601, 513] width 1174 height 45
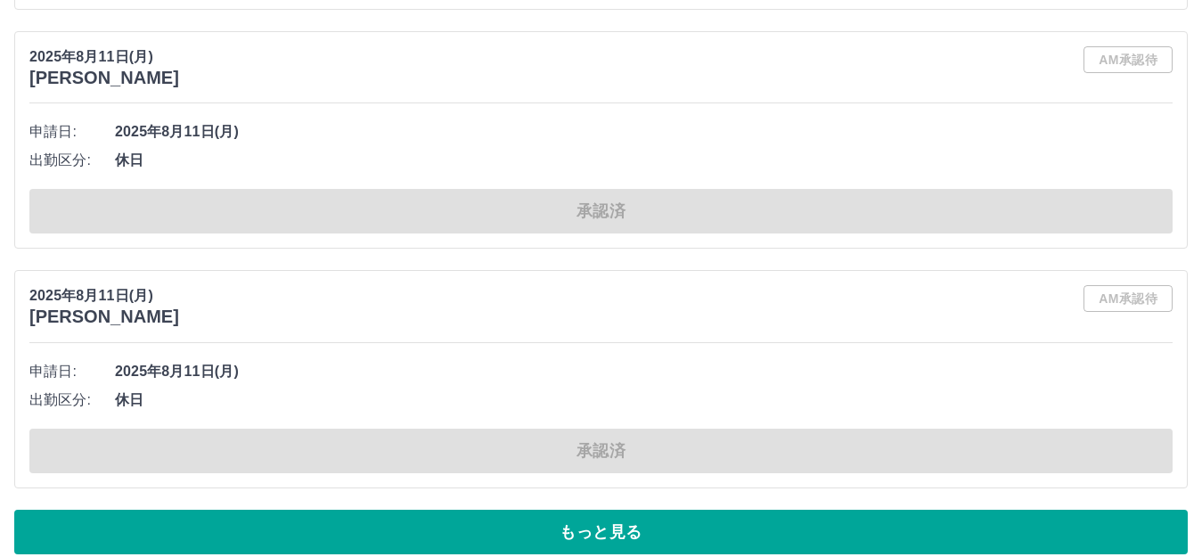
scroll to position [57331, 0]
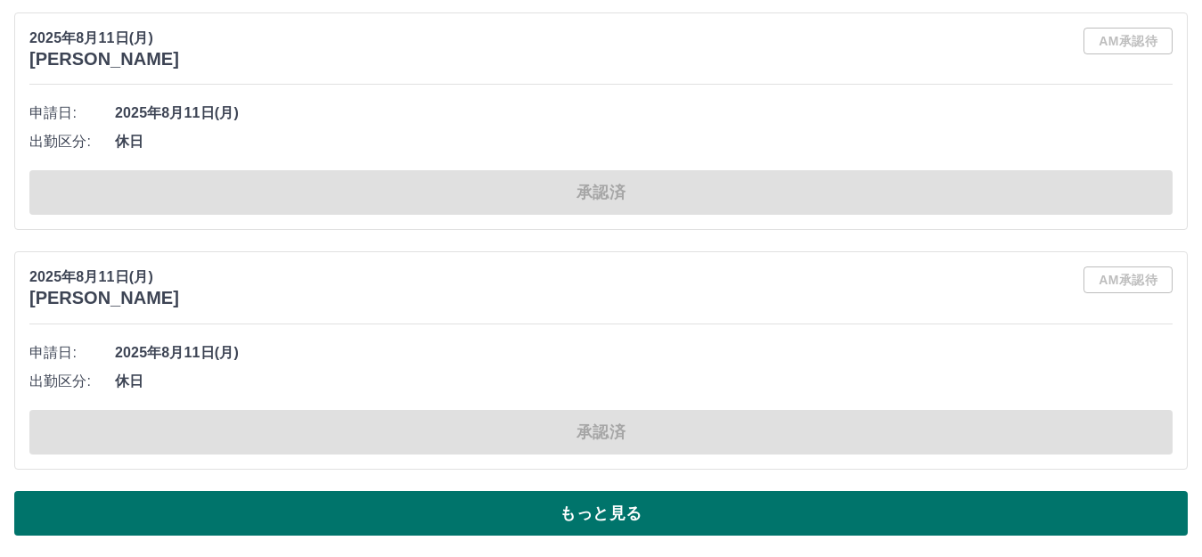
click at [646, 504] on button "もっと見る" at bounding box center [601, 513] width 1174 height 45
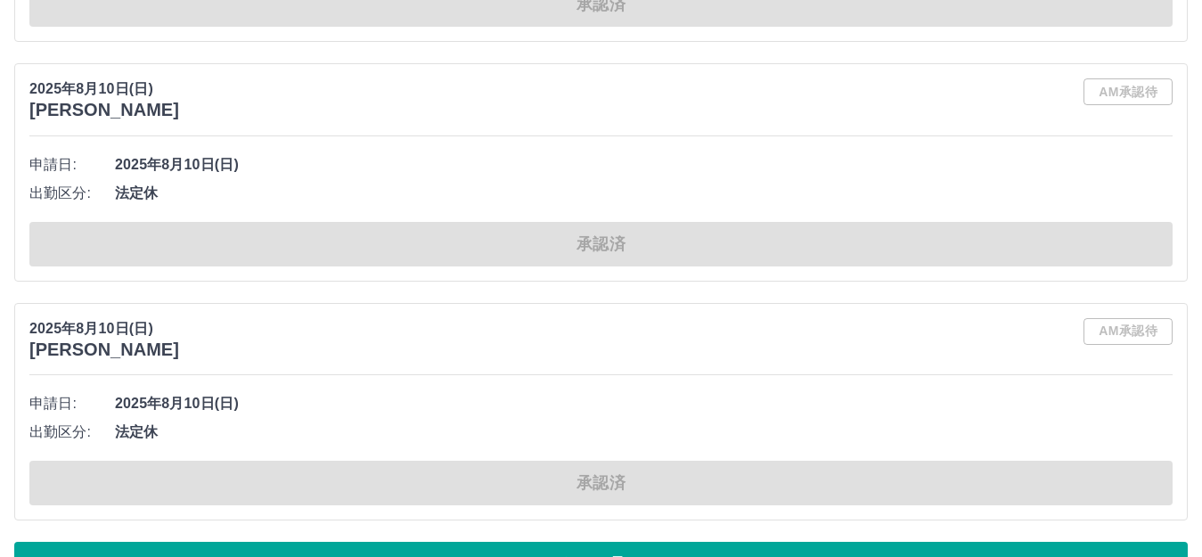
scroll to position [66988, 0]
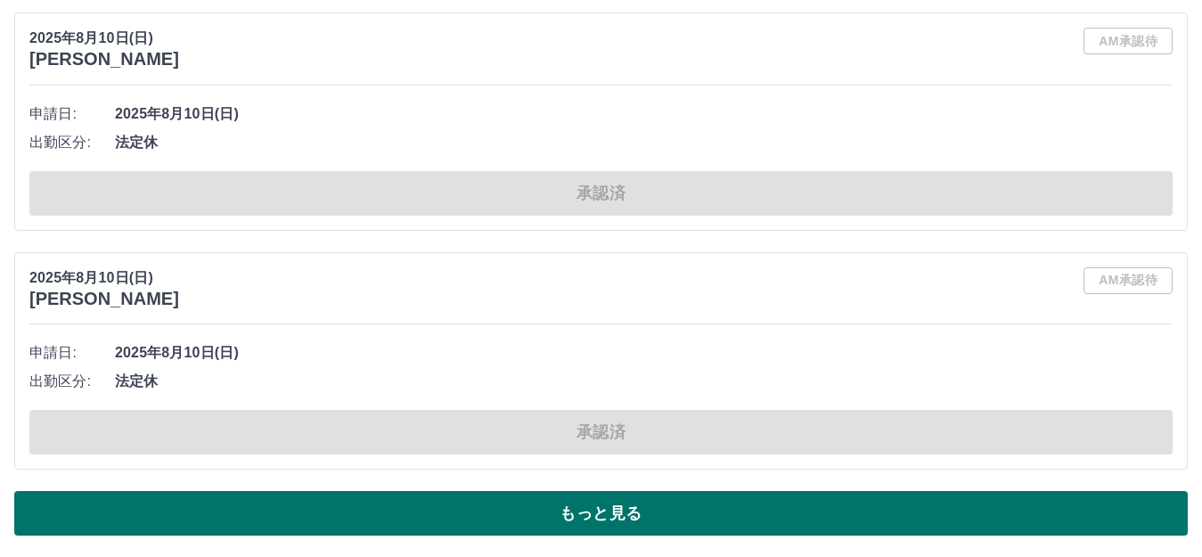
click at [614, 509] on button "もっと見る" at bounding box center [601, 513] width 1174 height 45
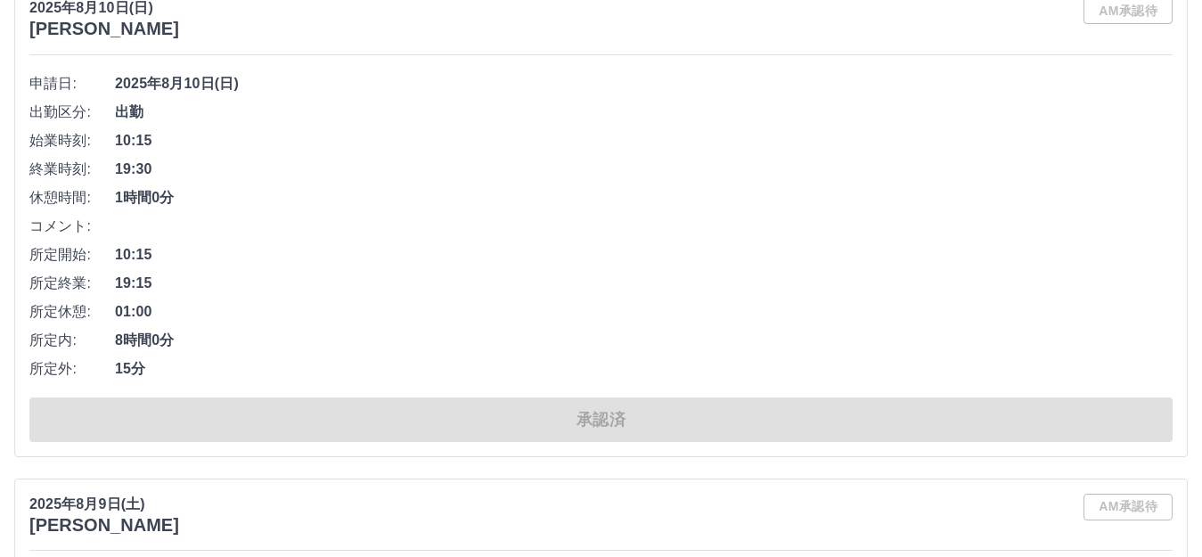
scroll to position [74830, 0]
